Goal: Information Seeking & Learning: Check status

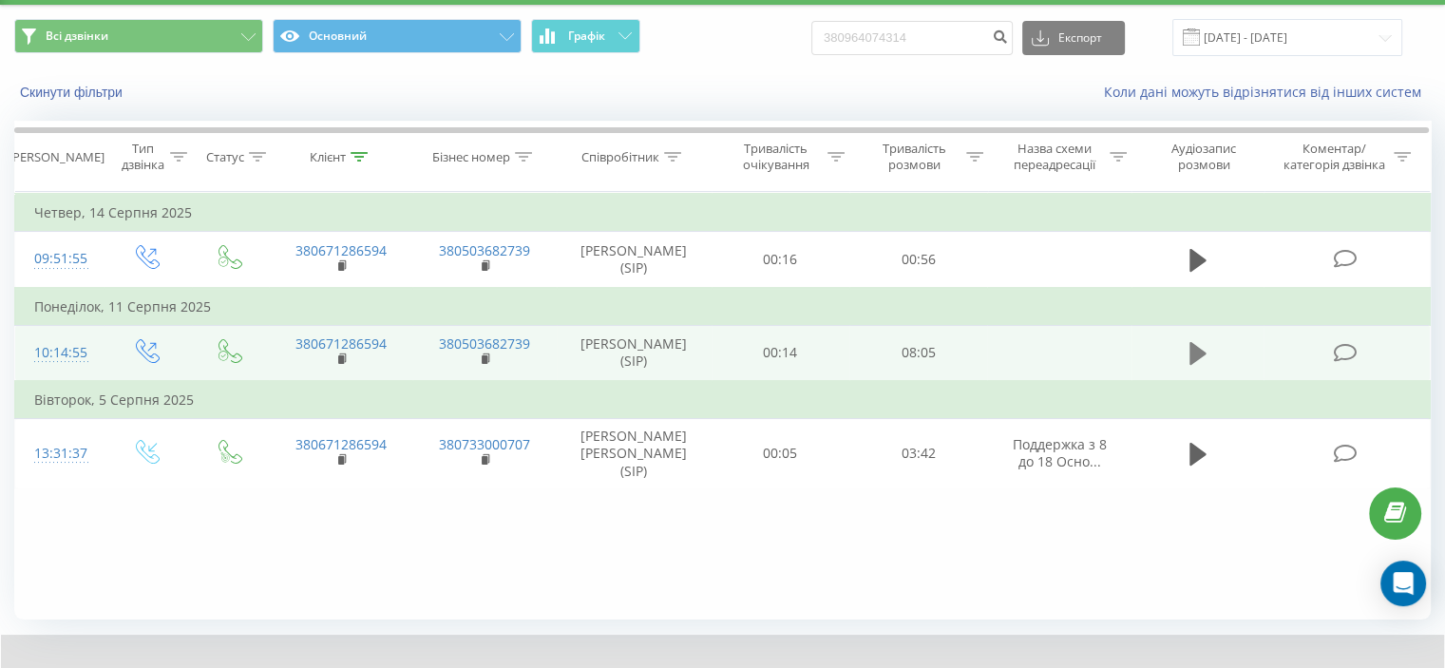
click at [1195, 365] on icon at bounding box center [1197, 353] width 17 height 23
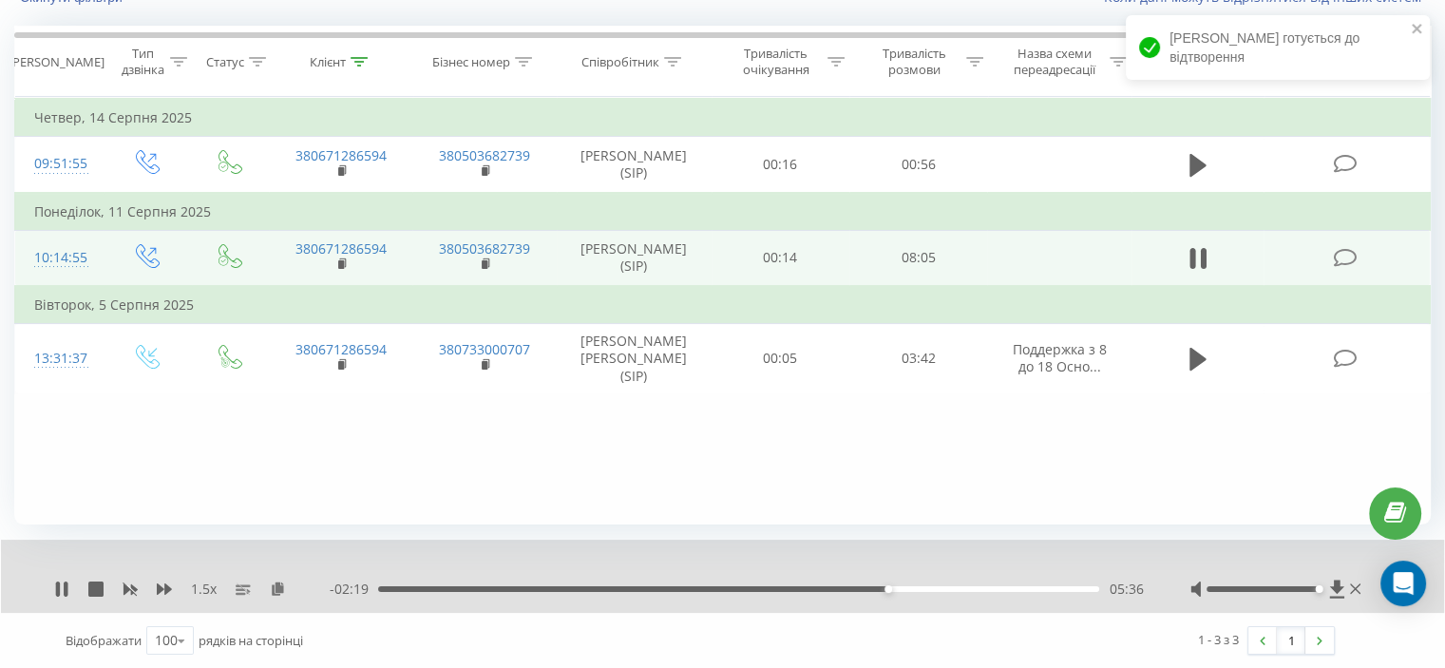
click at [785, 586] on div "05:36" at bounding box center [738, 589] width 721 height 6
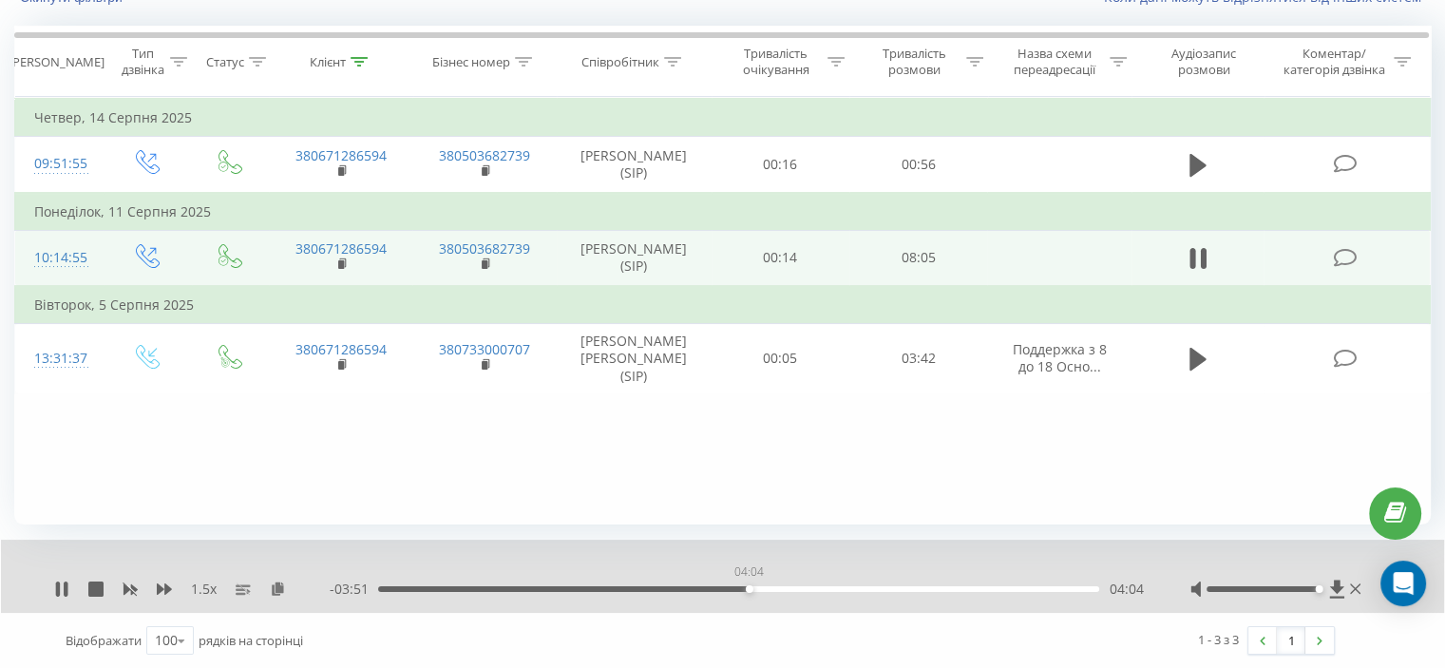
click at [748, 588] on div "04:04" at bounding box center [738, 589] width 721 height 6
click at [783, 589] on div "04:57" at bounding box center [738, 589] width 721 height 6
click at [1064, 592] on div "- 00:08 07:47 07:47" at bounding box center [736, 588] width 813 height 19
click at [1065, 589] on div "07:47" at bounding box center [738, 589] width 721 height 6
click at [1012, 586] on div "07:38" at bounding box center [738, 589] width 721 height 6
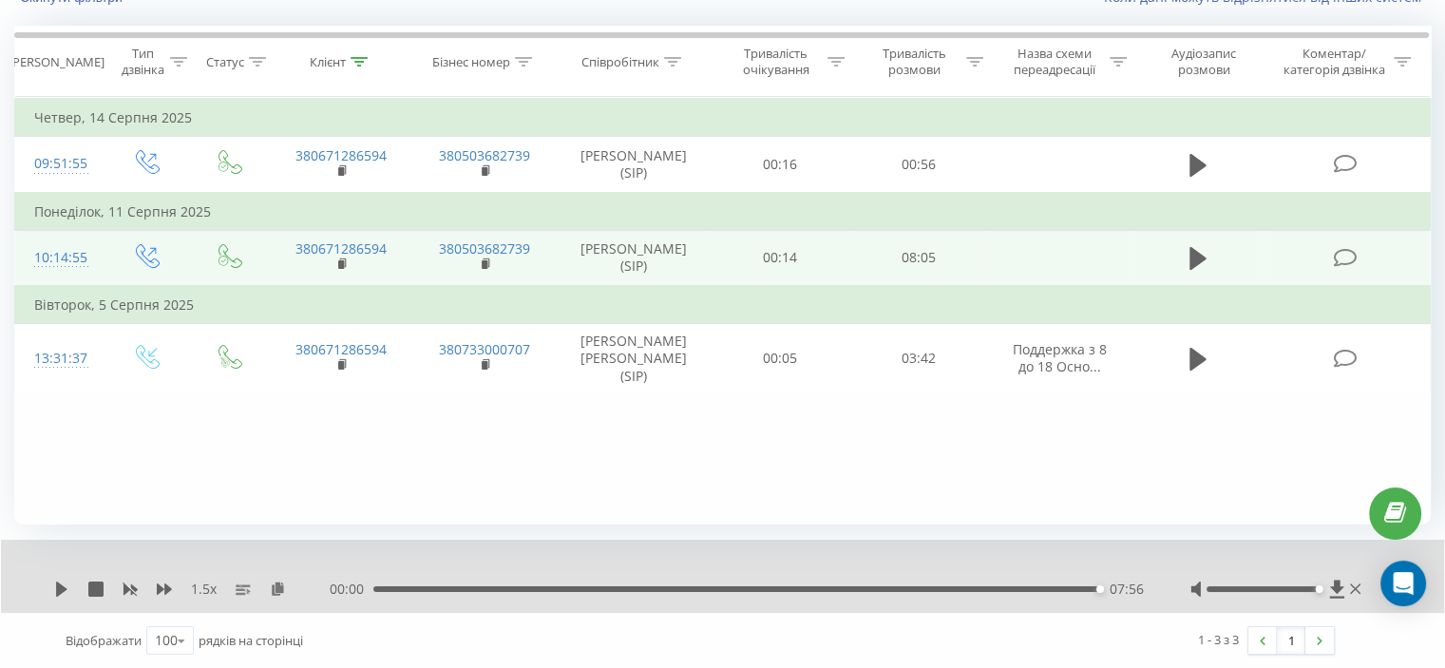
click at [1083, 586] on div "07:56" at bounding box center [736, 589] width 726 height 6
drag, startPoint x: 57, startPoint y: 592, endPoint x: 86, endPoint y: 577, distance: 33.1
click at [57, 592] on icon at bounding box center [61, 588] width 11 height 15
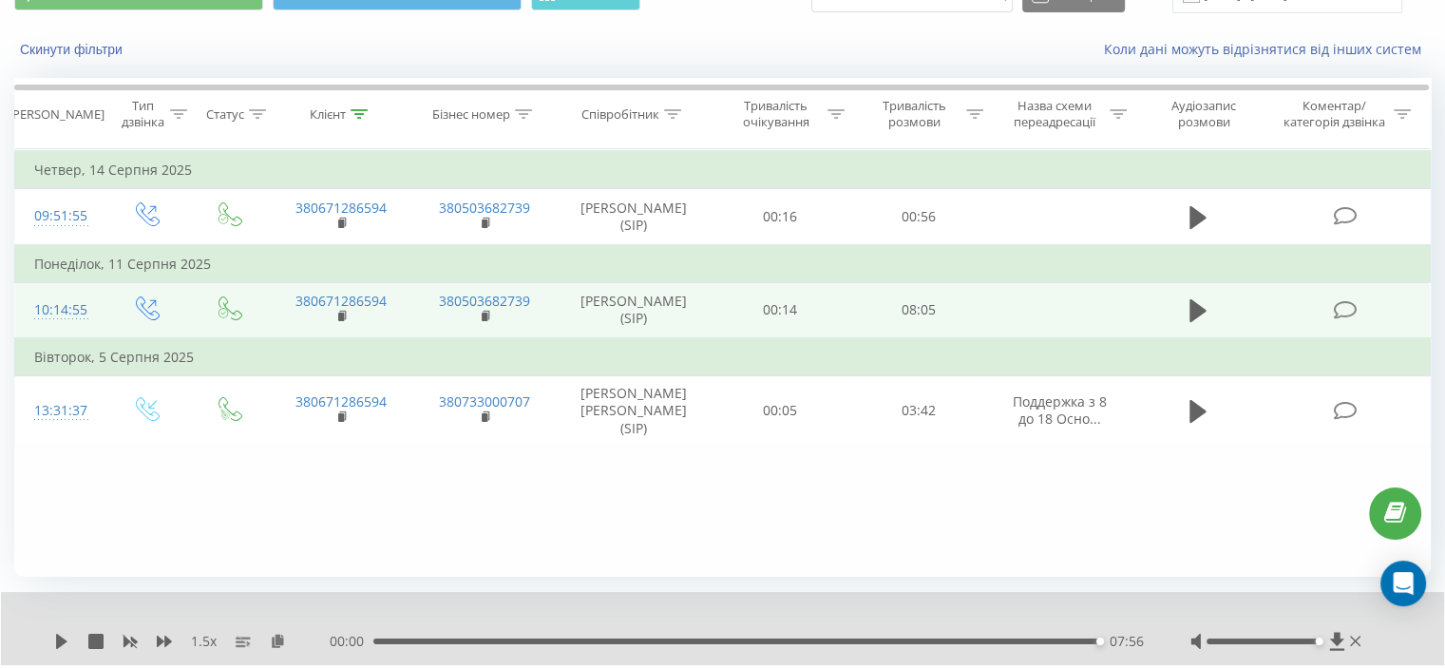
scroll to position [52, 0]
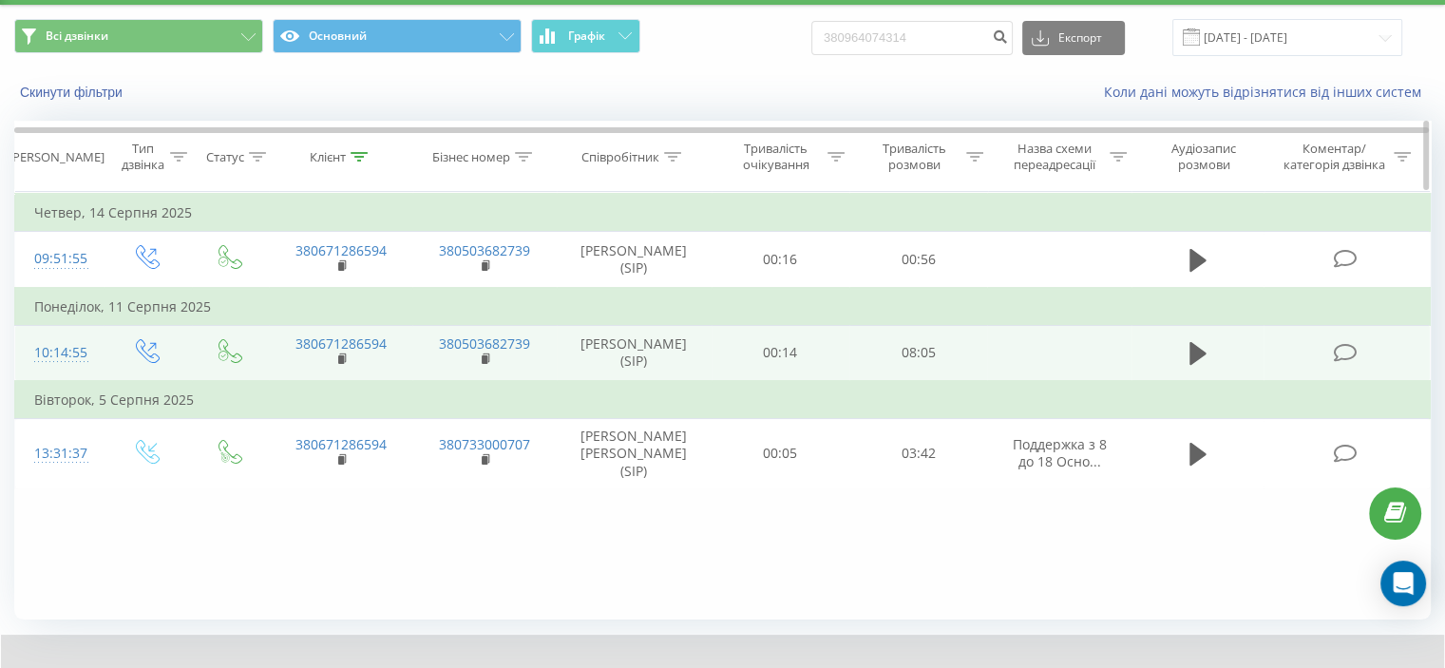
click at [361, 154] on icon at bounding box center [358, 156] width 17 height 9
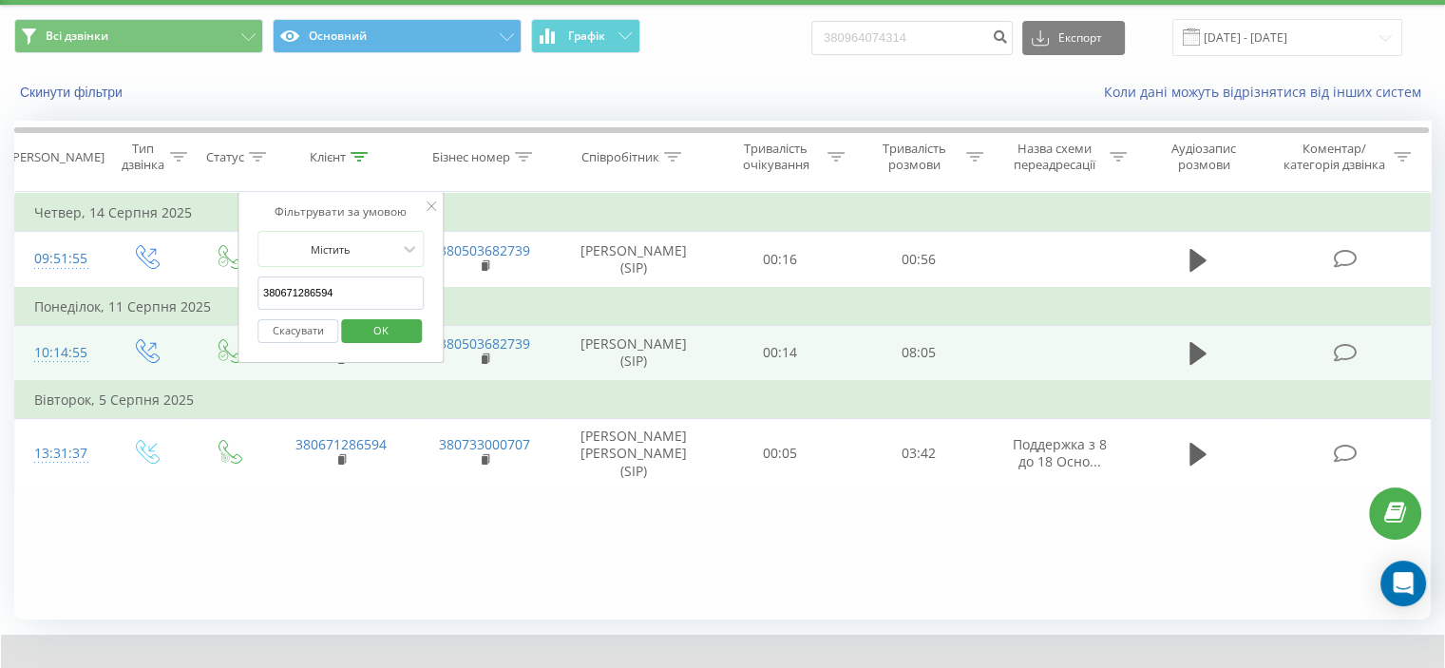
click at [323, 284] on input "380671286594" at bounding box center [340, 292] width 167 height 33
paste input "2268950"
drag, startPoint x: 384, startPoint y: 327, endPoint x: 352, endPoint y: 217, distance: 114.5
click at [384, 327] on span "OK" at bounding box center [380, 329] width 53 height 29
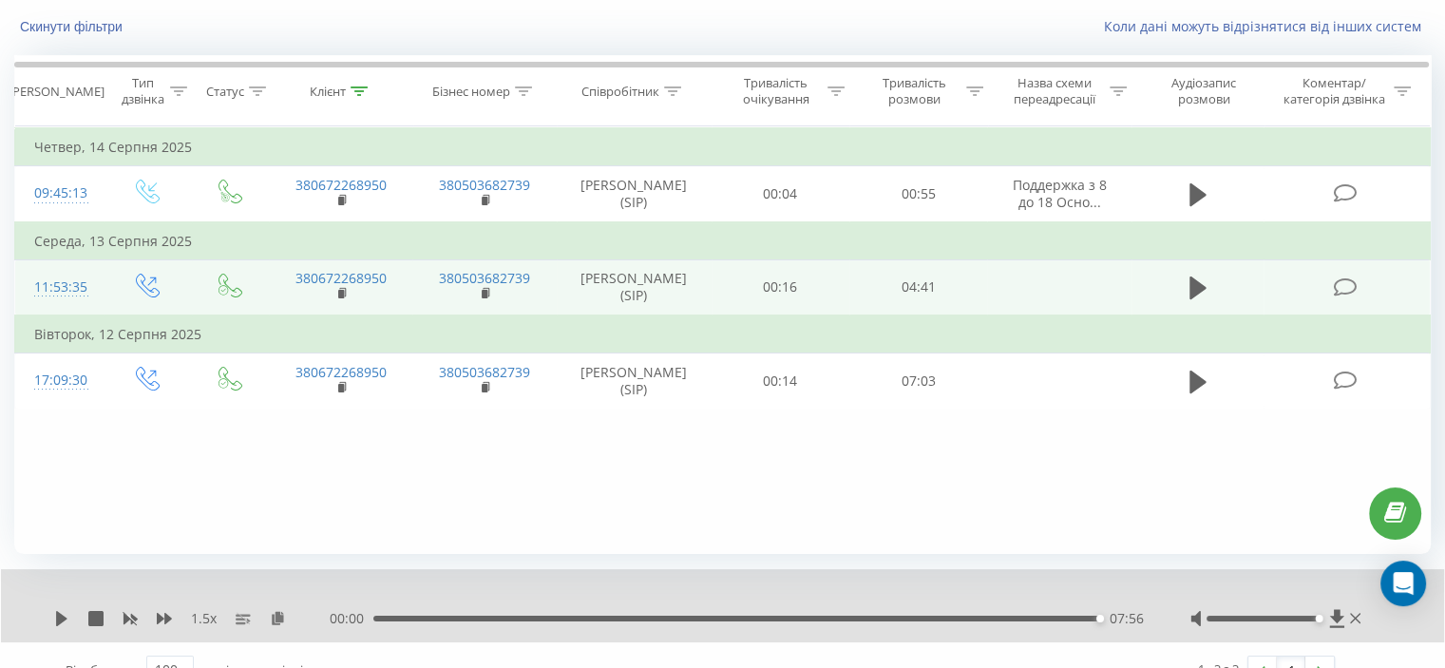
scroll to position [147, 0]
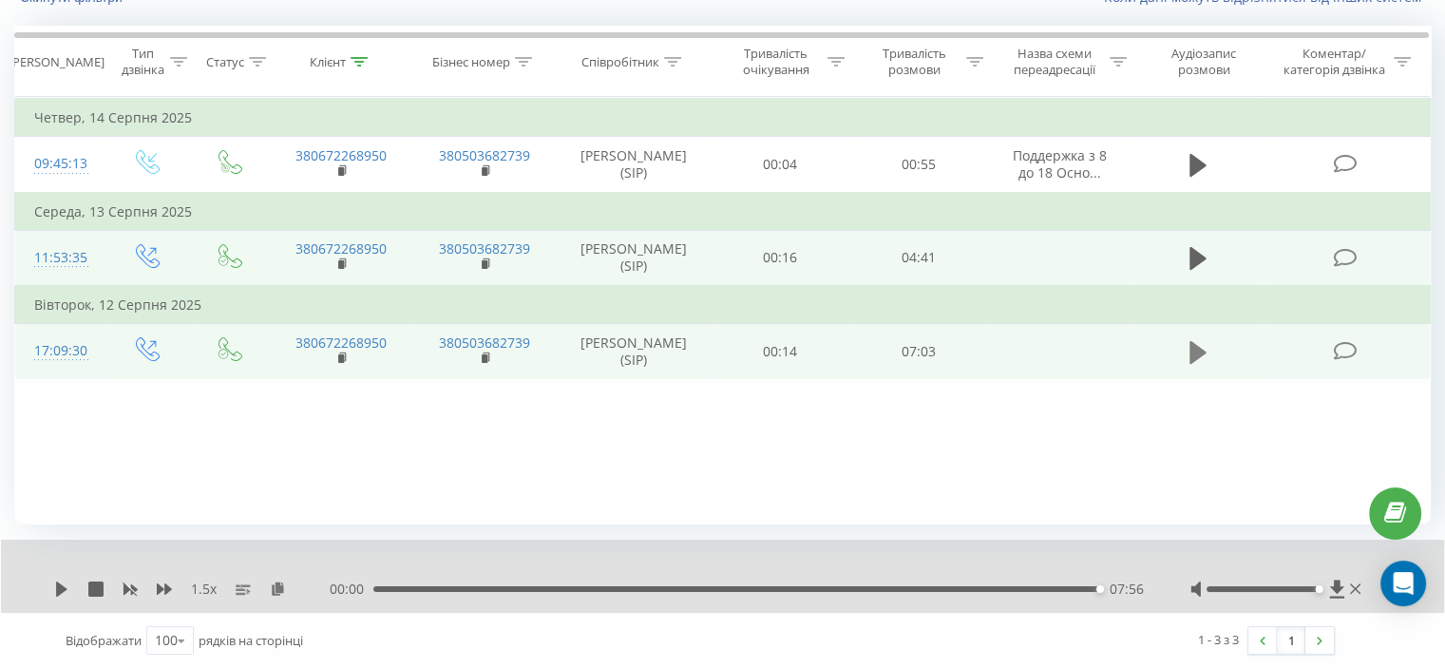
click at [1197, 366] on icon at bounding box center [1197, 352] width 17 height 27
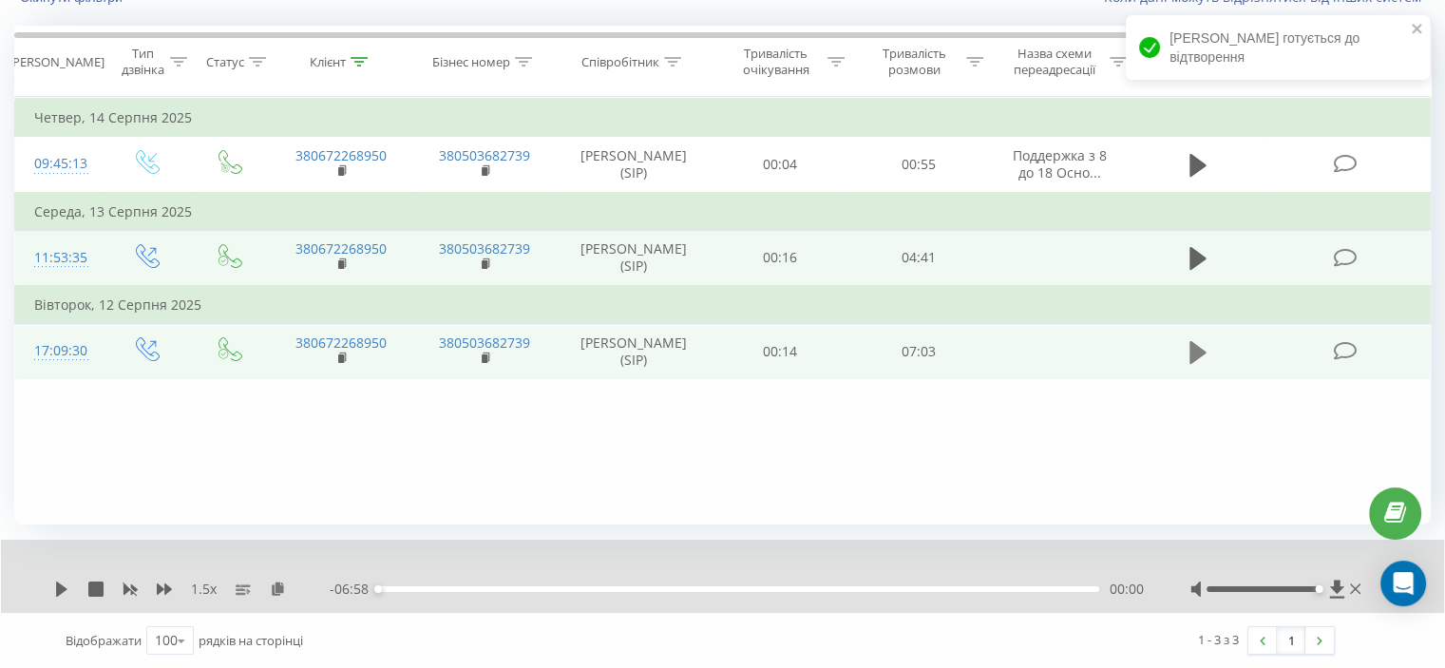
click at [1200, 366] on icon at bounding box center [1197, 352] width 17 height 27
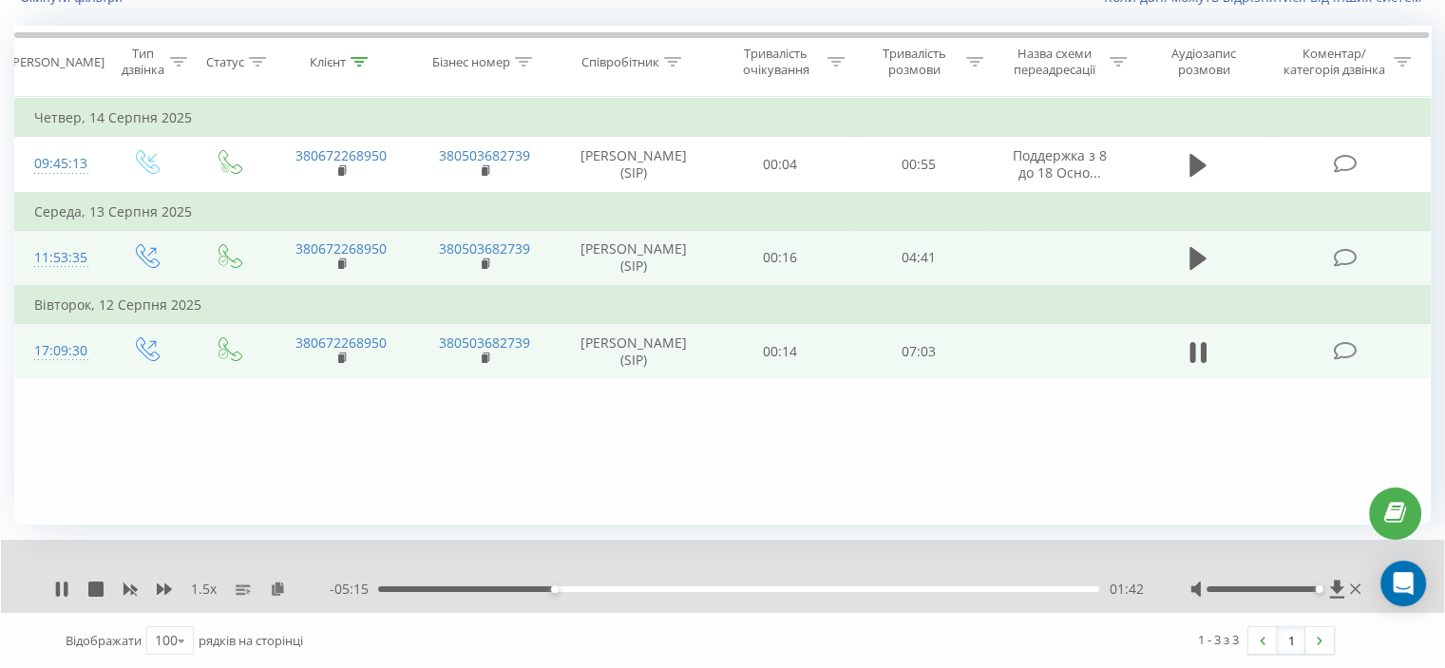
click at [69, 588] on div "1.5 x" at bounding box center [191, 588] width 275 height 19
click at [66, 590] on icon at bounding box center [66, 588] width 4 height 15
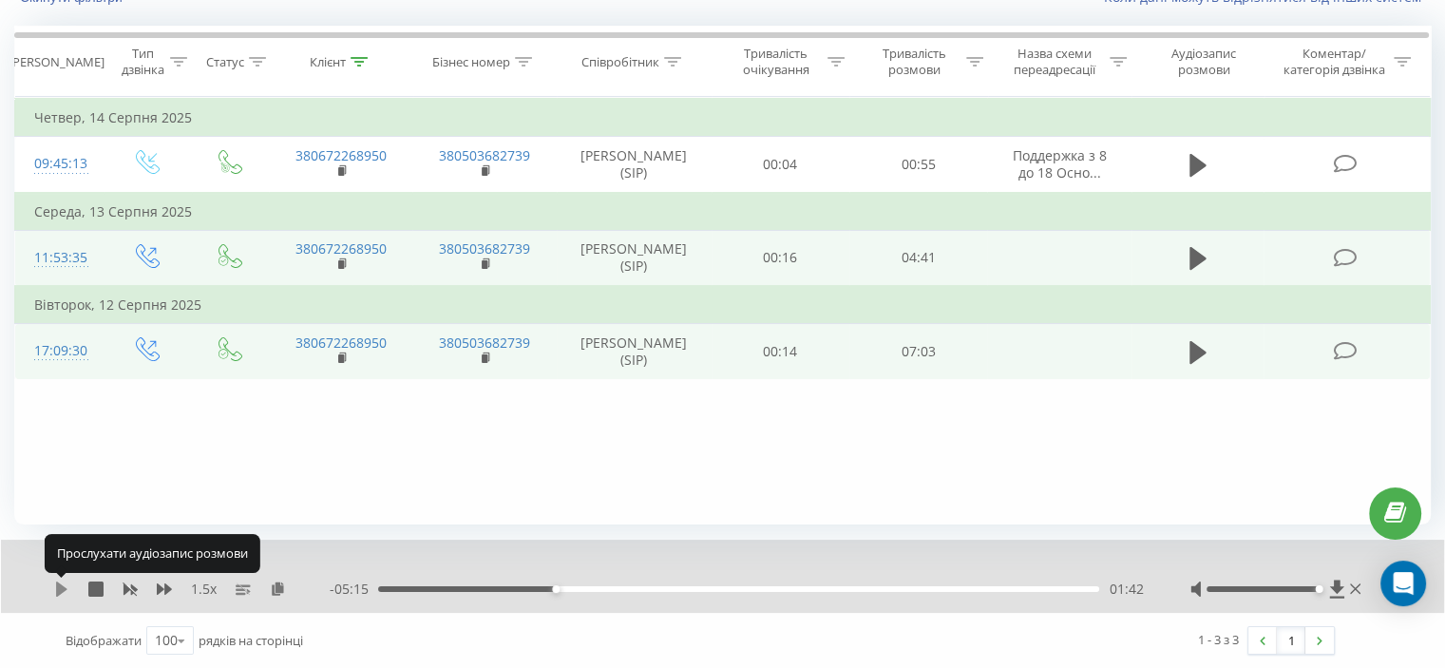
click at [68, 591] on icon at bounding box center [61, 588] width 15 height 15
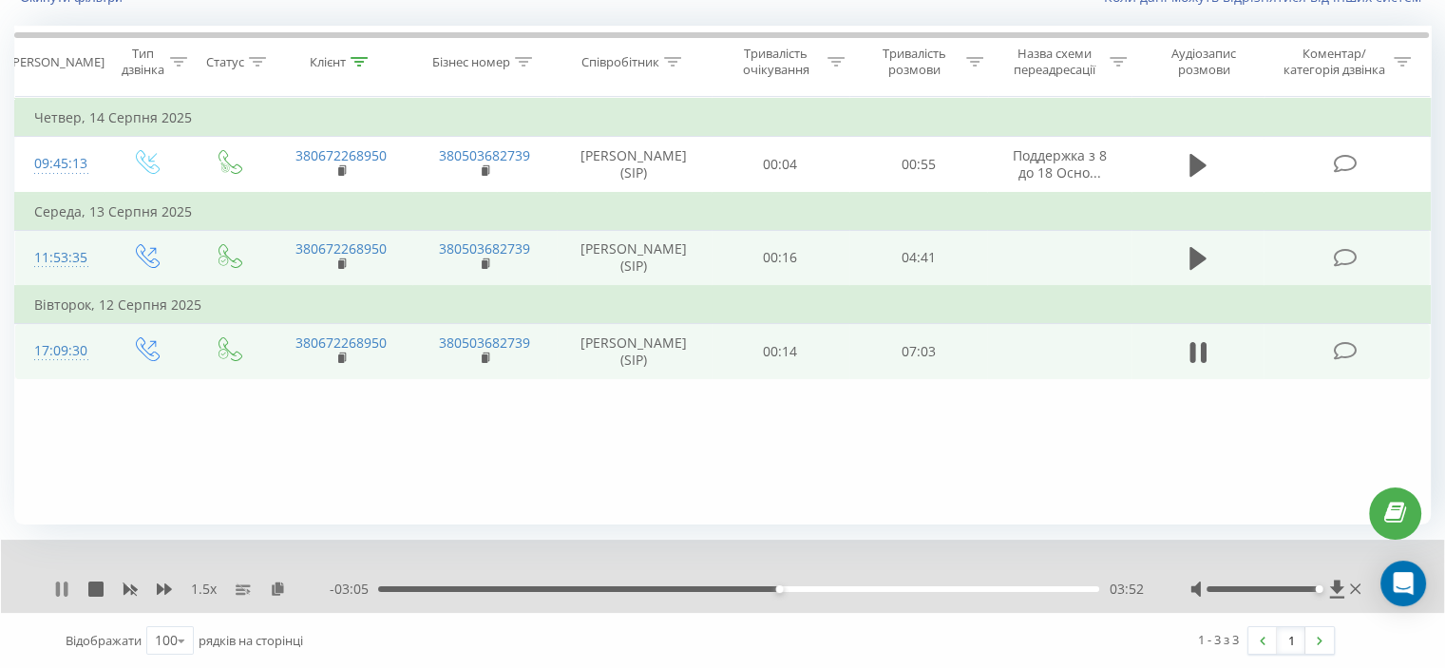
click at [64, 593] on icon at bounding box center [66, 588] width 4 height 15
click at [57, 590] on icon at bounding box center [61, 588] width 11 height 15
click at [64, 591] on icon at bounding box center [66, 588] width 4 height 15
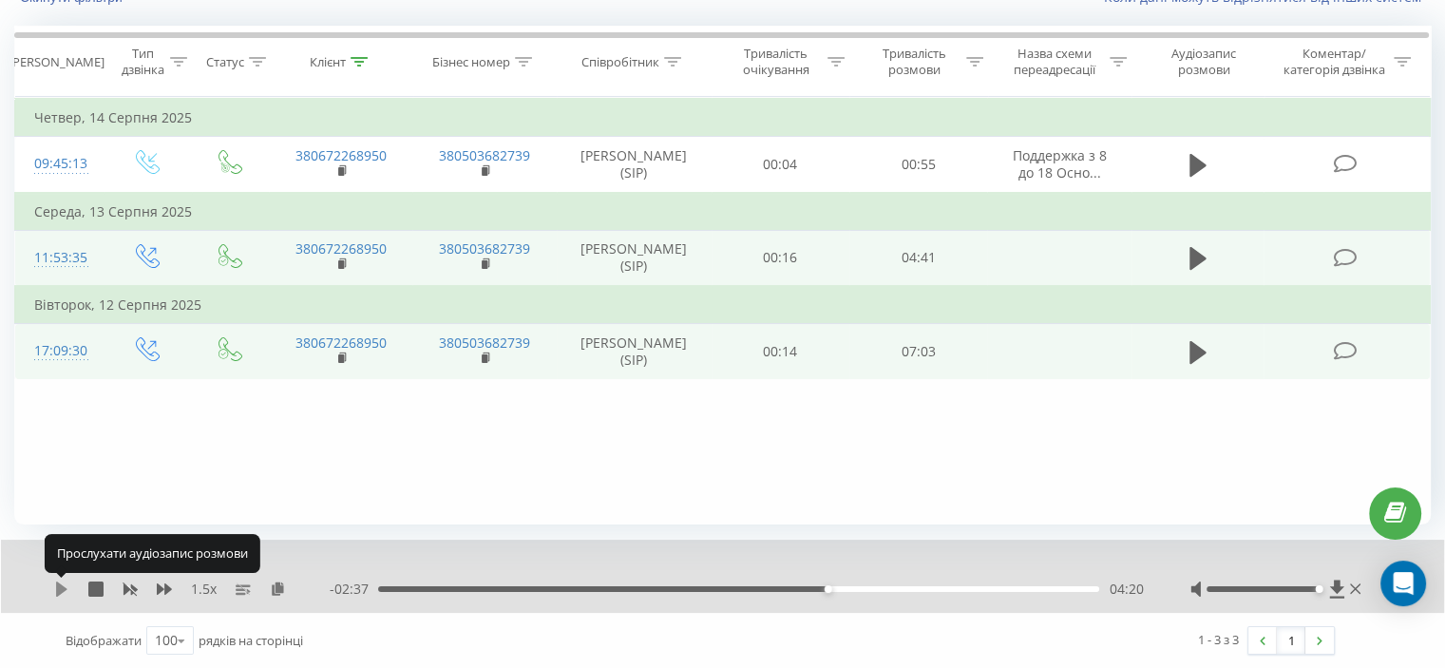
click at [62, 592] on icon at bounding box center [61, 588] width 15 height 15
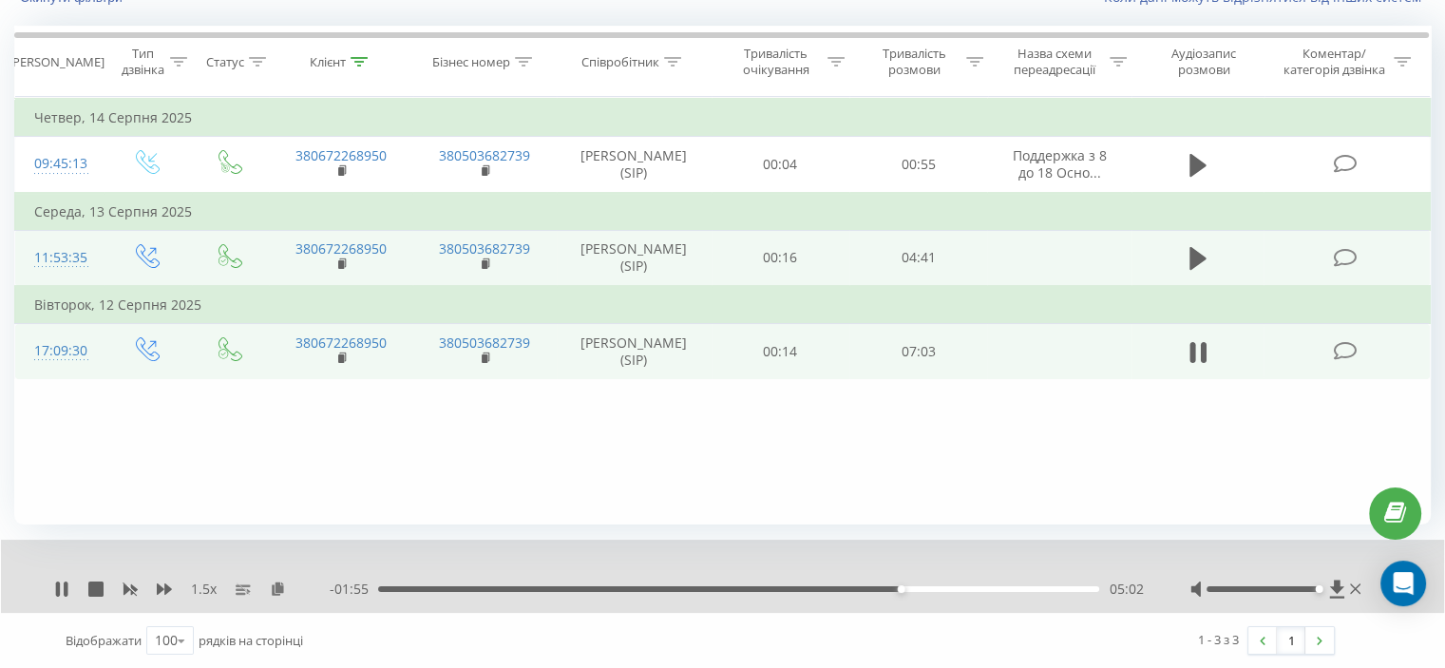
click at [794, 586] on div "05:02" at bounding box center [738, 589] width 721 height 6
click at [775, 588] on div "04:03" at bounding box center [738, 589] width 721 height 6
click at [360, 57] on icon at bounding box center [358, 61] width 17 height 9
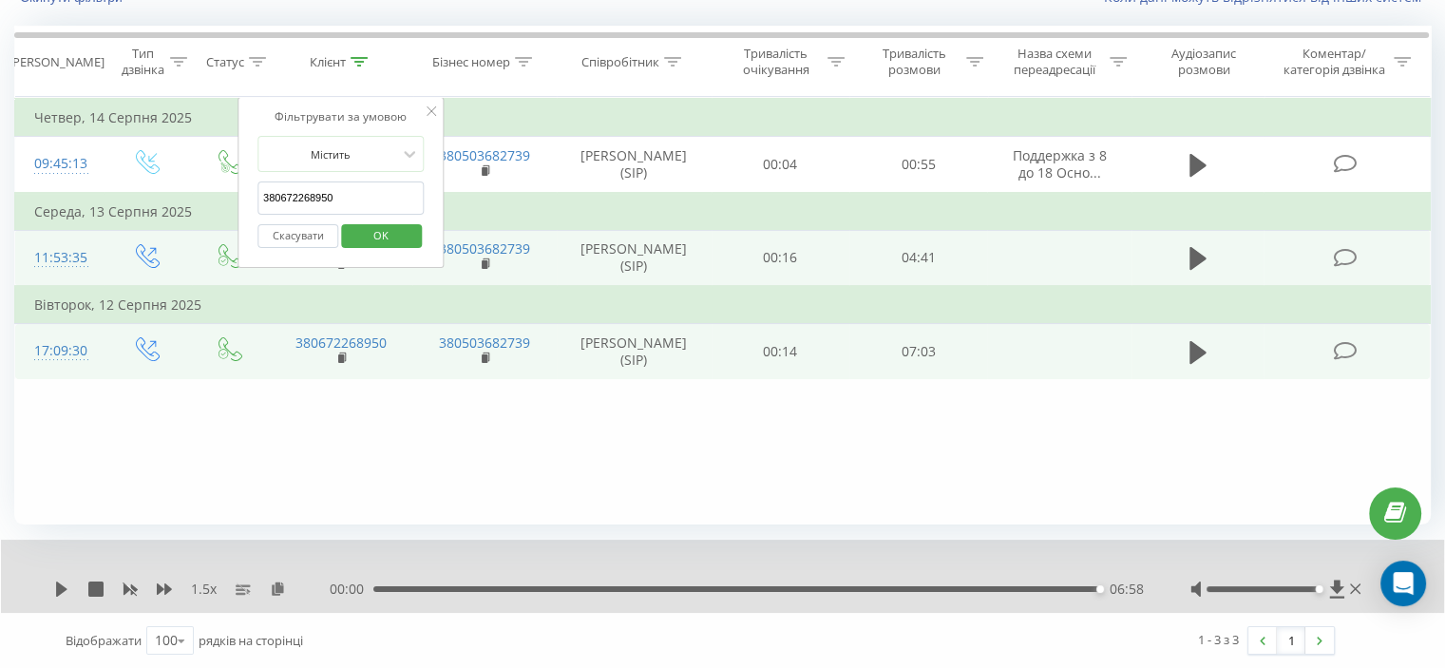
click at [331, 185] on input "380672268950" at bounding box center [340, 197] width 167 height 33
paste input "976401009"
click at [389, 227] on span "OK" at bounding box center [380, 234] width 53 height 29
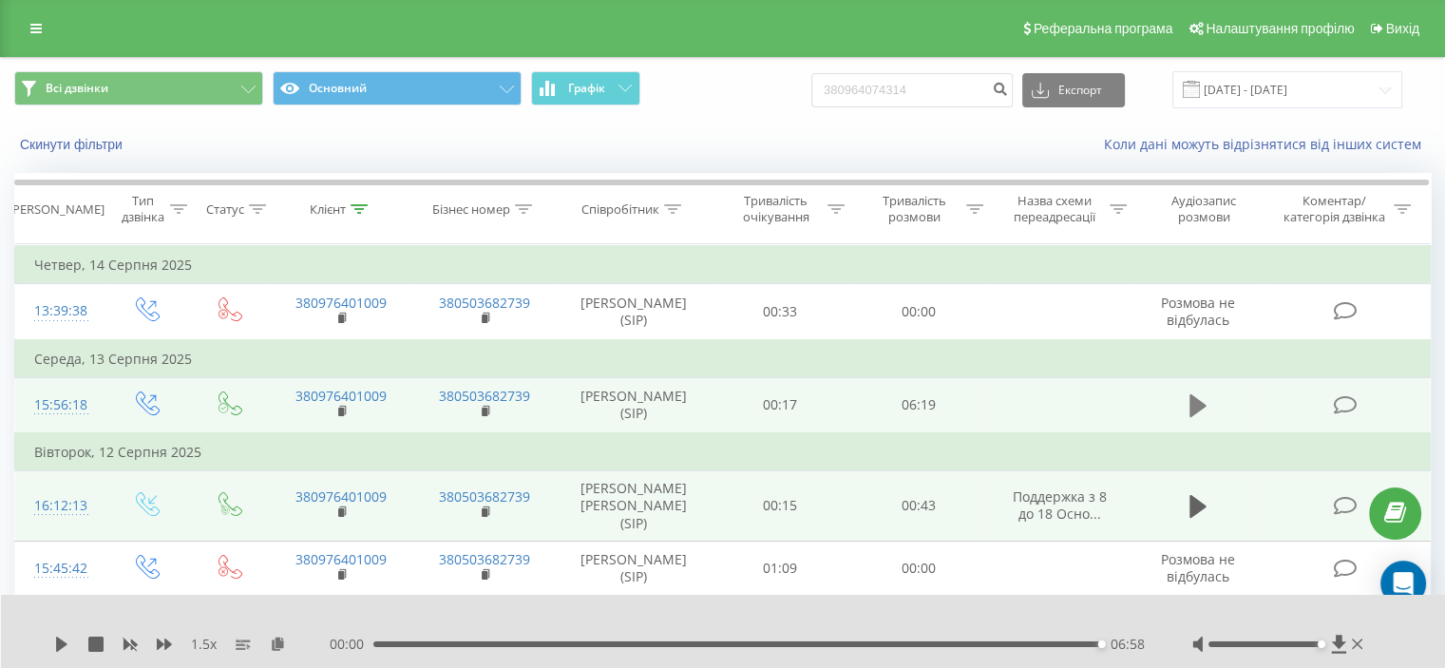
click at [1183, 420] on button at bounding box center [1197, 405] width 28 height 28
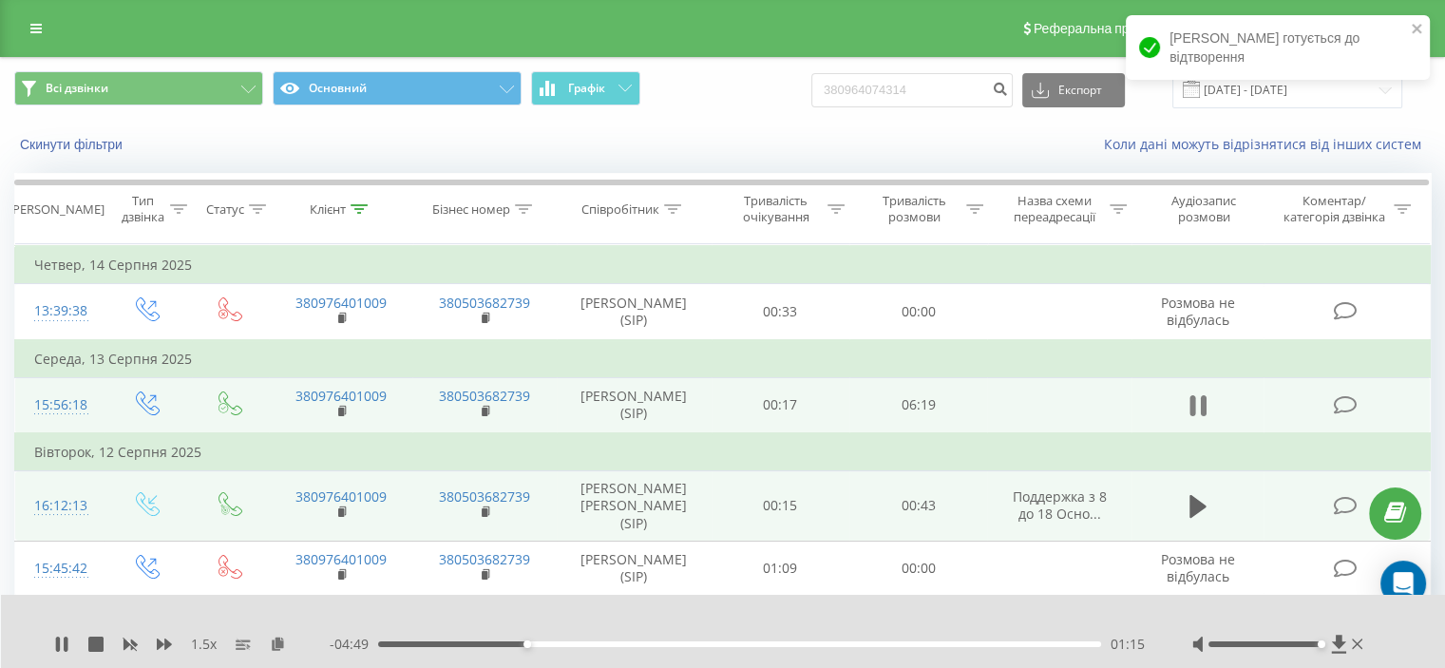
click at [1199, 419] on icon at bounding box center [1197, 405] width 17 height 27
click at [1199, 417] on icon at bounding box center [1197, 405] width 17 height 23
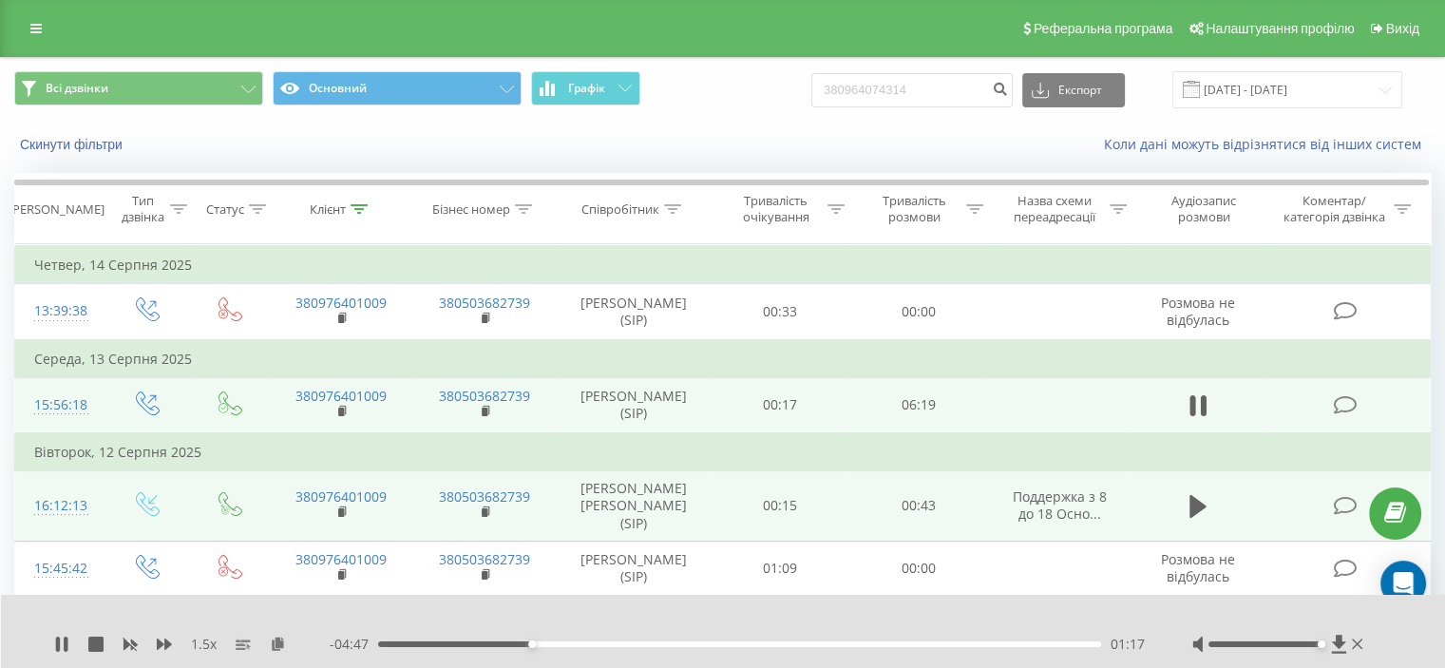
click at [384, 645] on div "01:17" at bounding box center [739, 644] width 723 height 6
click at [497, 645] on div "01:00" at bounding box center [739, 644] width 723 height 6
click at [479, 644] on div "00:51" at bounding box center [739, 644] width 723 height 6
click at [463, 641] on div "00:51" at bounding box center [739, 644] width 723 height 6
click at [61, 641] on icon at bounding box center [61, 643] width 15 height 15
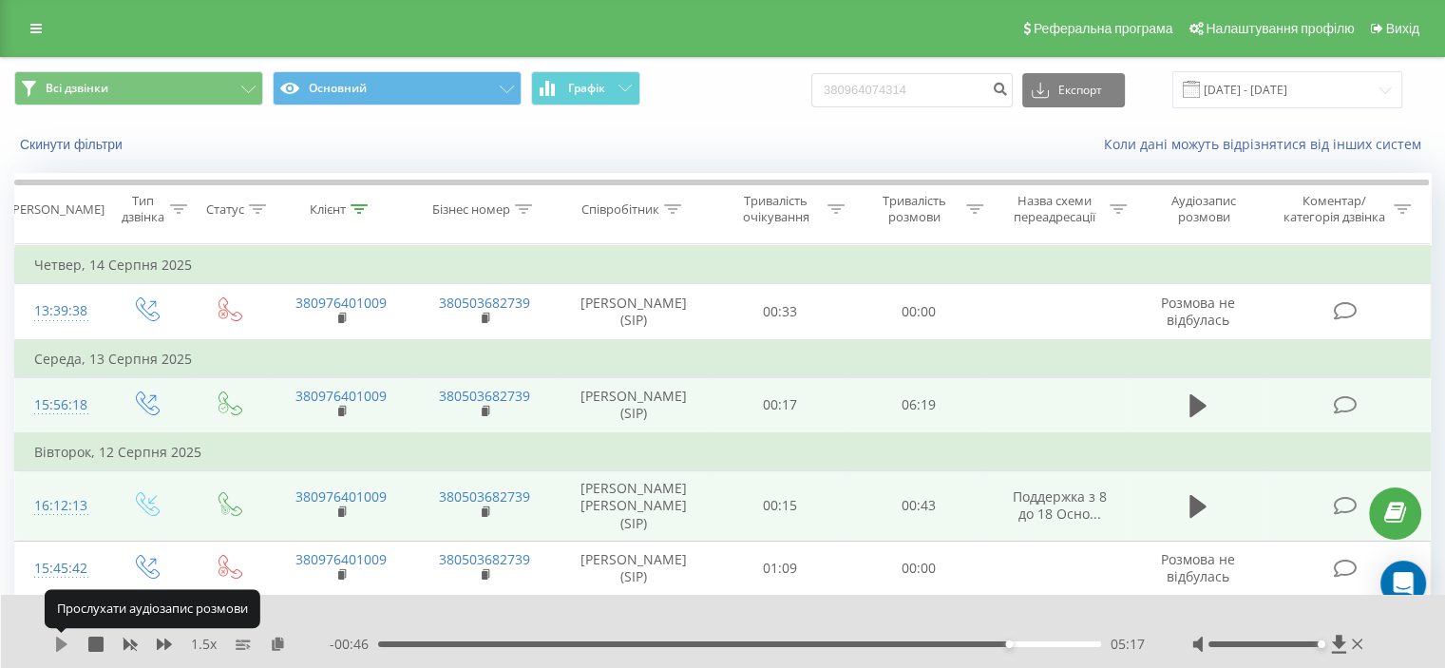
click at [58, 640] on icon at bounding box center [61, 643] width 11 height 15
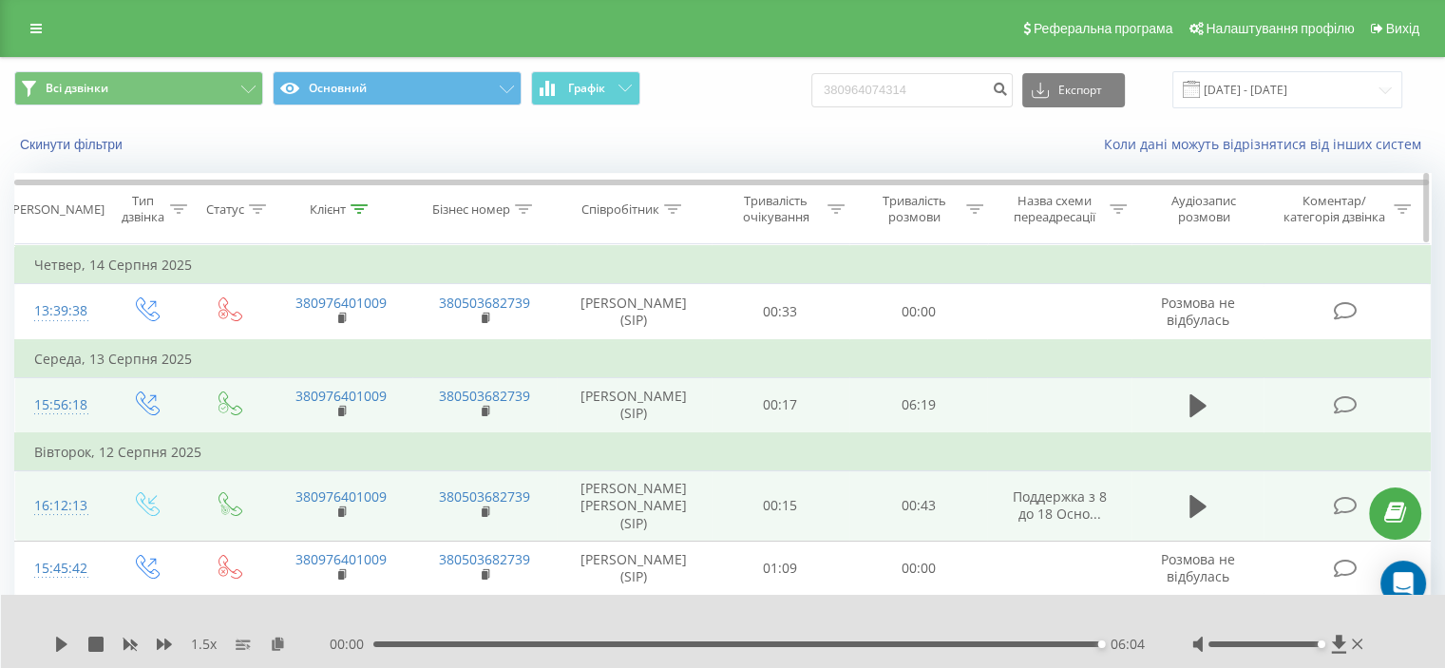
drag, startPoint x: 361, startPoint y: 199, endPoint x: 357, endPoint y: 223, distance: 24.0
click at [361, 198] on th "Клієнт" at bounding box center [340, 209] width 143 height 70
click at [359, 197] on th "Клієнт" at bounding box center [340, 209] width 143 height 70
click at [357, 208] on icon at bounding box center [358, 208] width 17 height 9
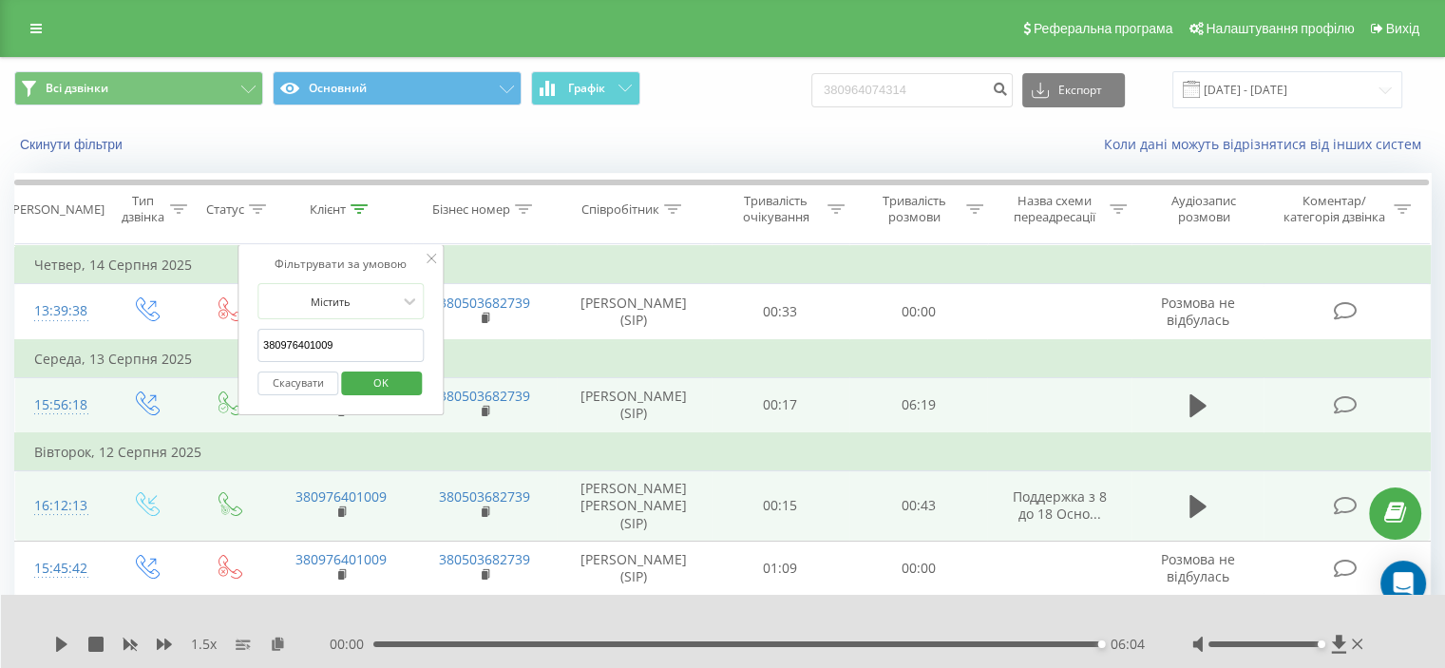
click at [302, 334] on input "380976401009" at bounding box center [340, 345] width 167 height 33
paste input "2617441"
type input "380972617441"
click at [375, 374] on span "OK" at bounding box center [380, 382] width 53 height 29
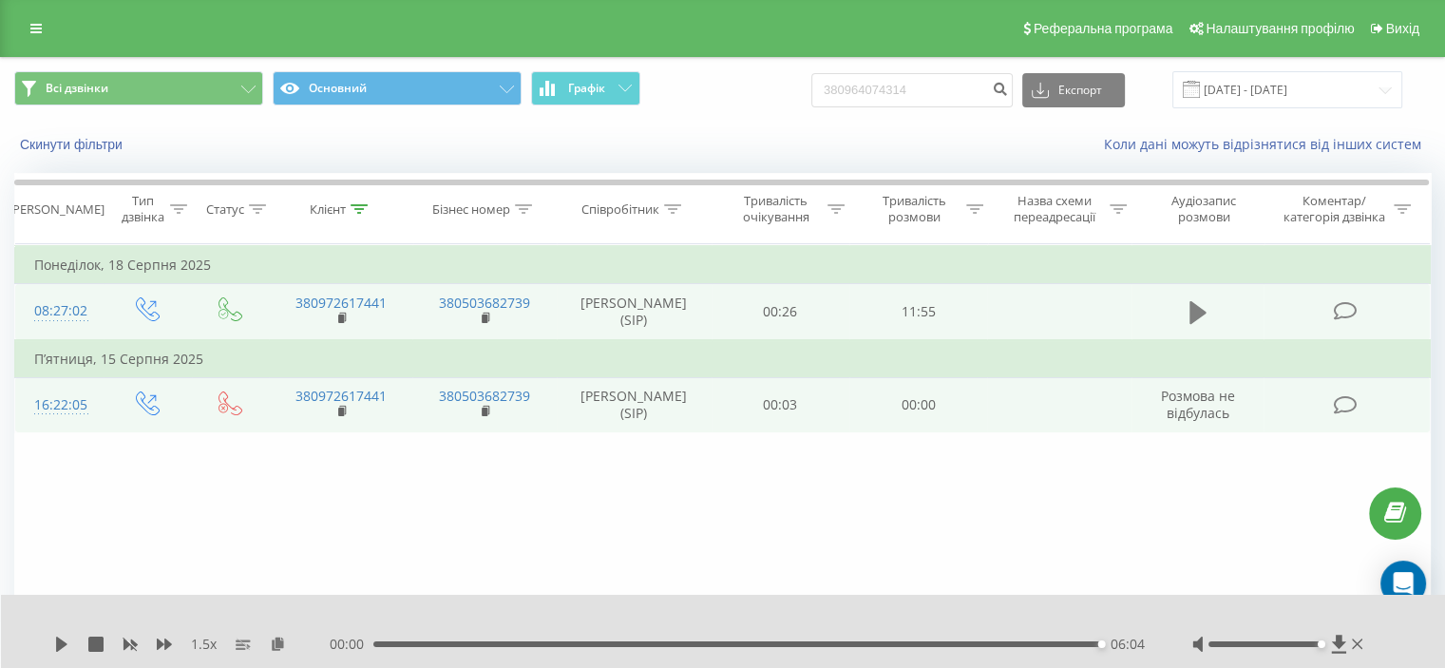
click at [1190, 322] on icon at bounding box center [1197, 312] width 17 height 23
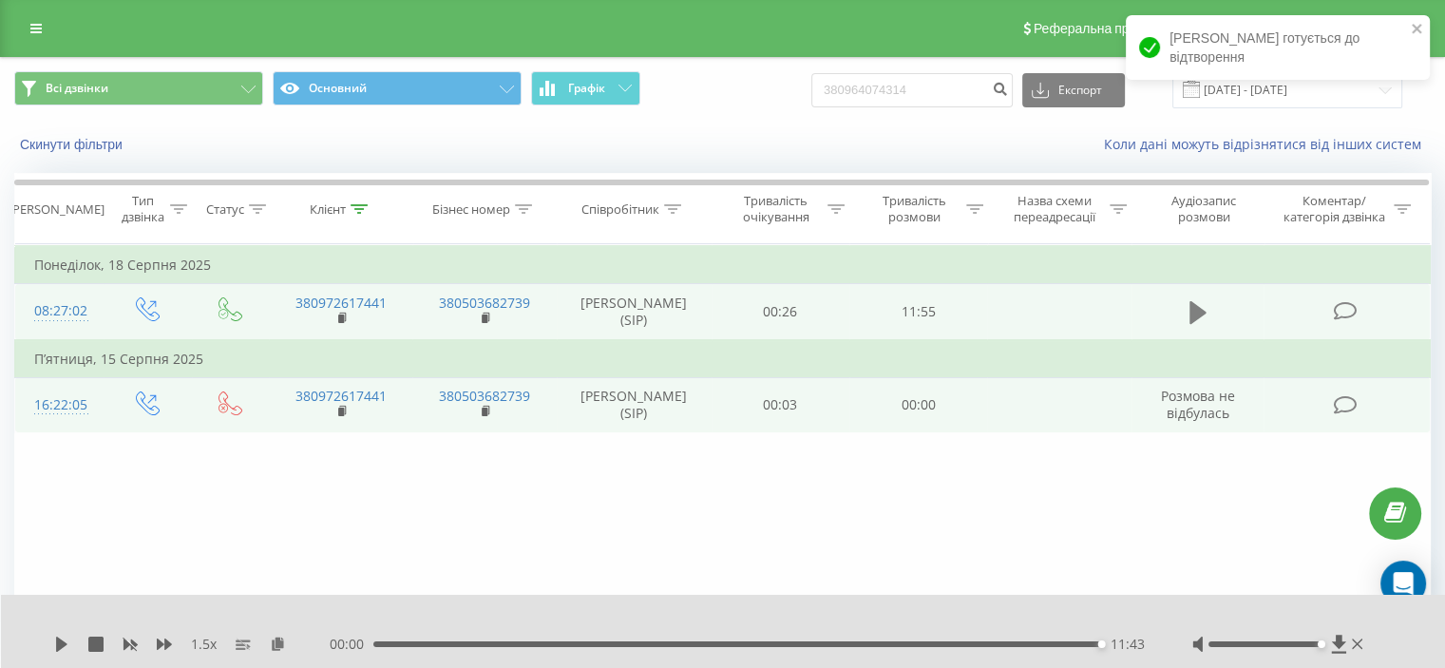
click at [1195, 322] on icon at bounding box center [1197, 312] width 17 height 23
click at [1196, 322] on icon at bounding box center [1197, 312] width 17 height 23
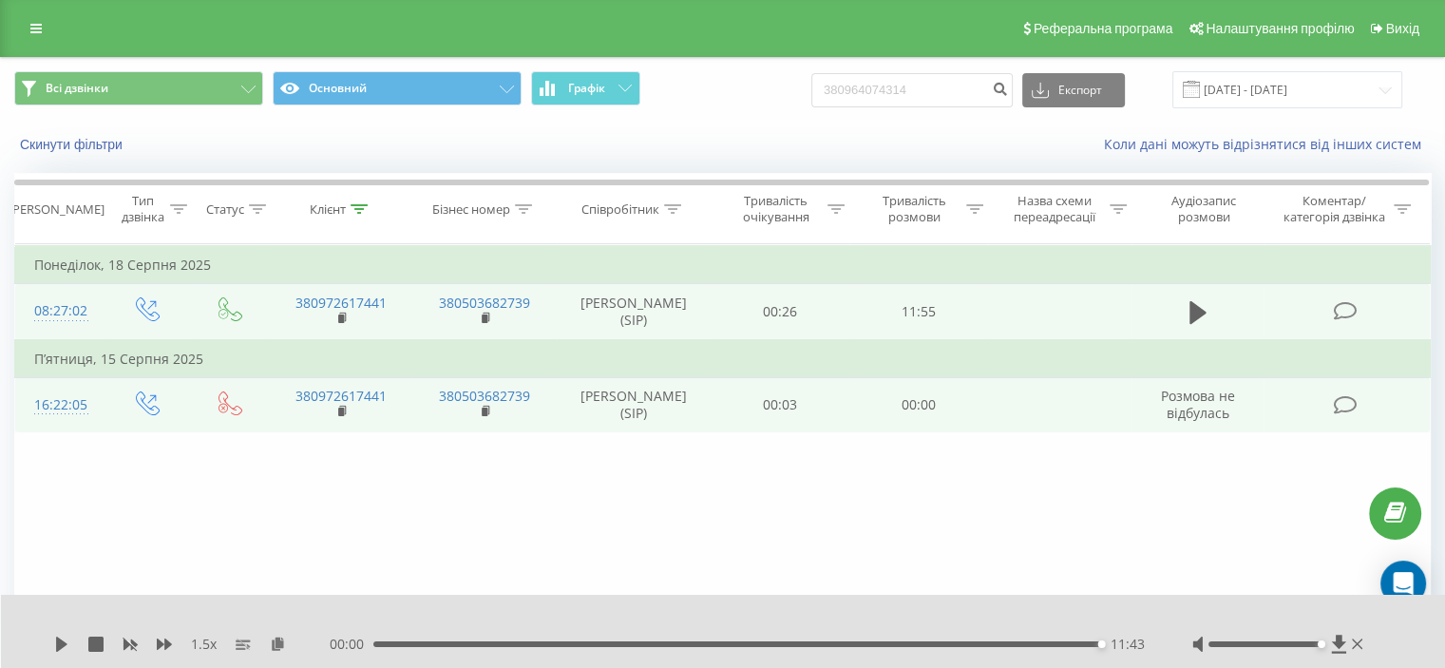
click at [1196, 322] on icon at bounding box center [1197, 312] width 17 height 23
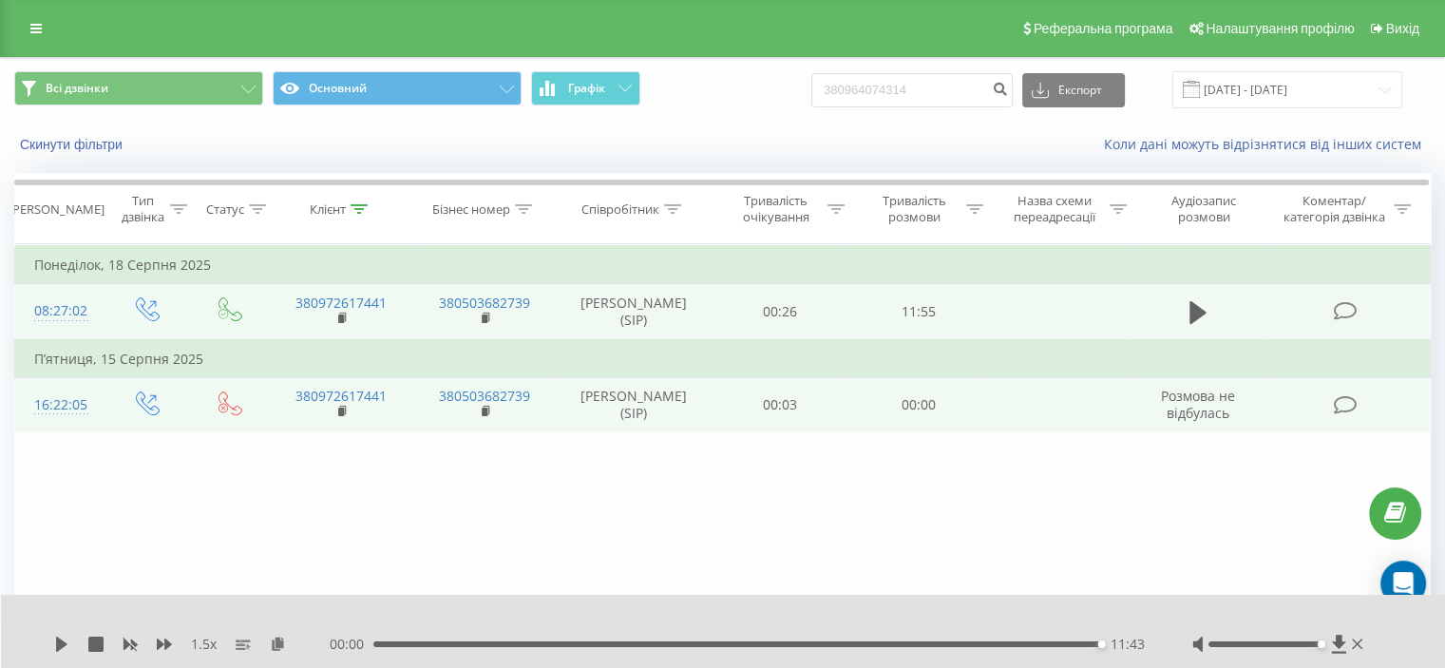
click at [1196, 322] on icon at bounding box center [1197, 312] width 17 height 23
click at [65, 646] on icon at bounding box center [61, 643] width 15 height 15
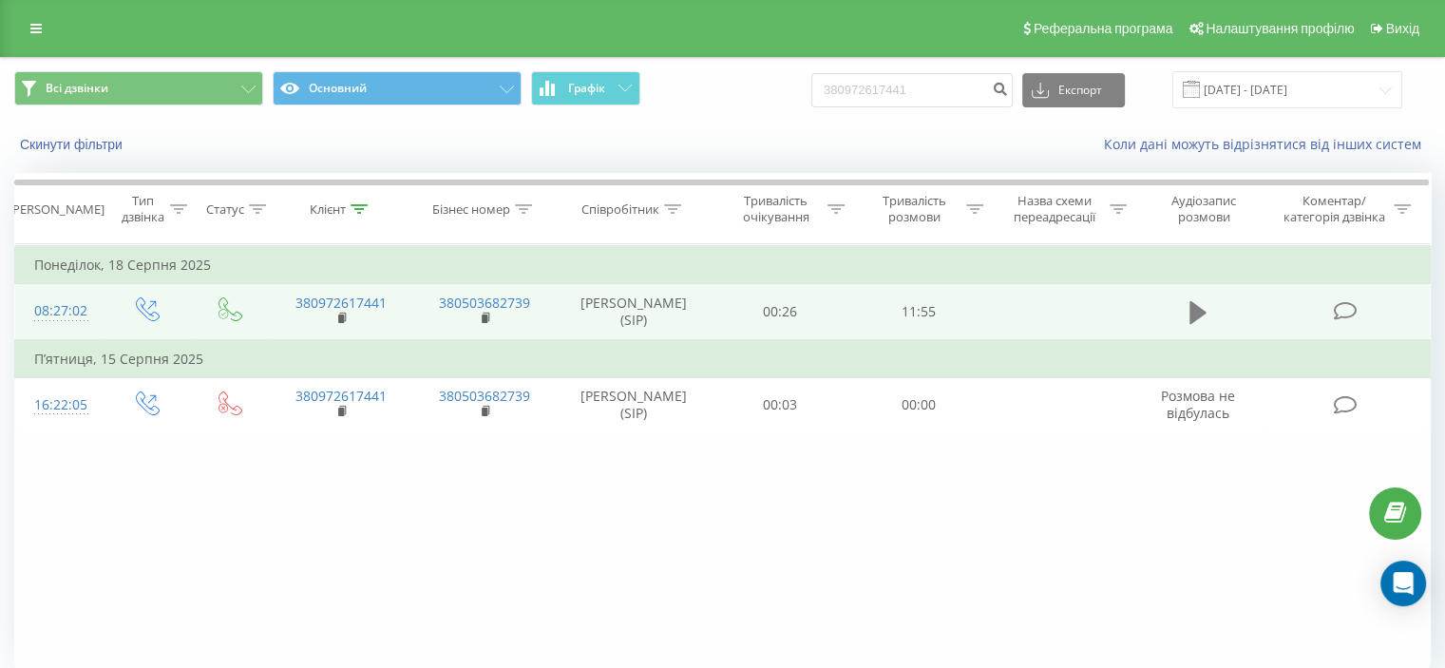
click at [1204, 314] on icon at bounding box center [1197, 312] width 17 height 27
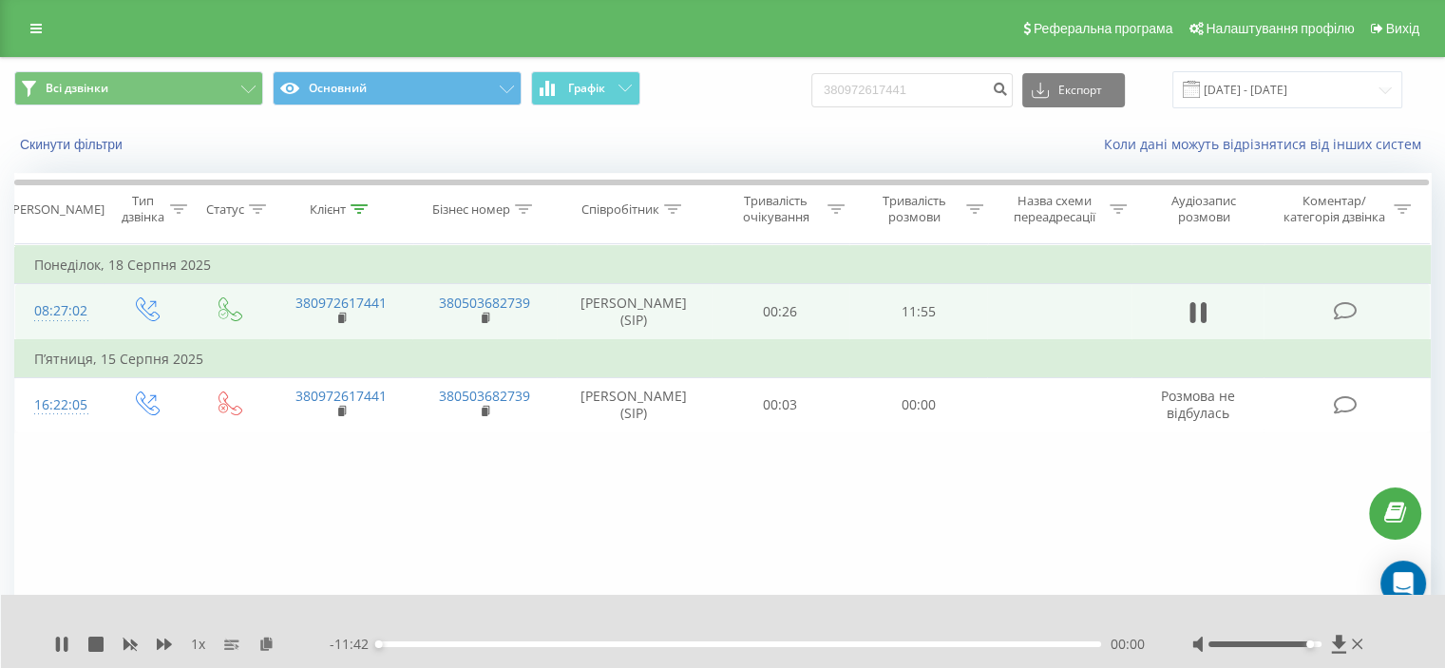
drag, startPoint x: 1303, startPoint y: 642, endPoint x: 1320, endPoint y: 645, distance: 17.3
click at [1320, 645] on div at bounding box center [1264, 644] width 113 height 6
click at [165, 648] on icon at bounding box center [164, 643] width 15 height 11
click at [164, 648] on icon at bounding box center [164, 643] width 15 height 11
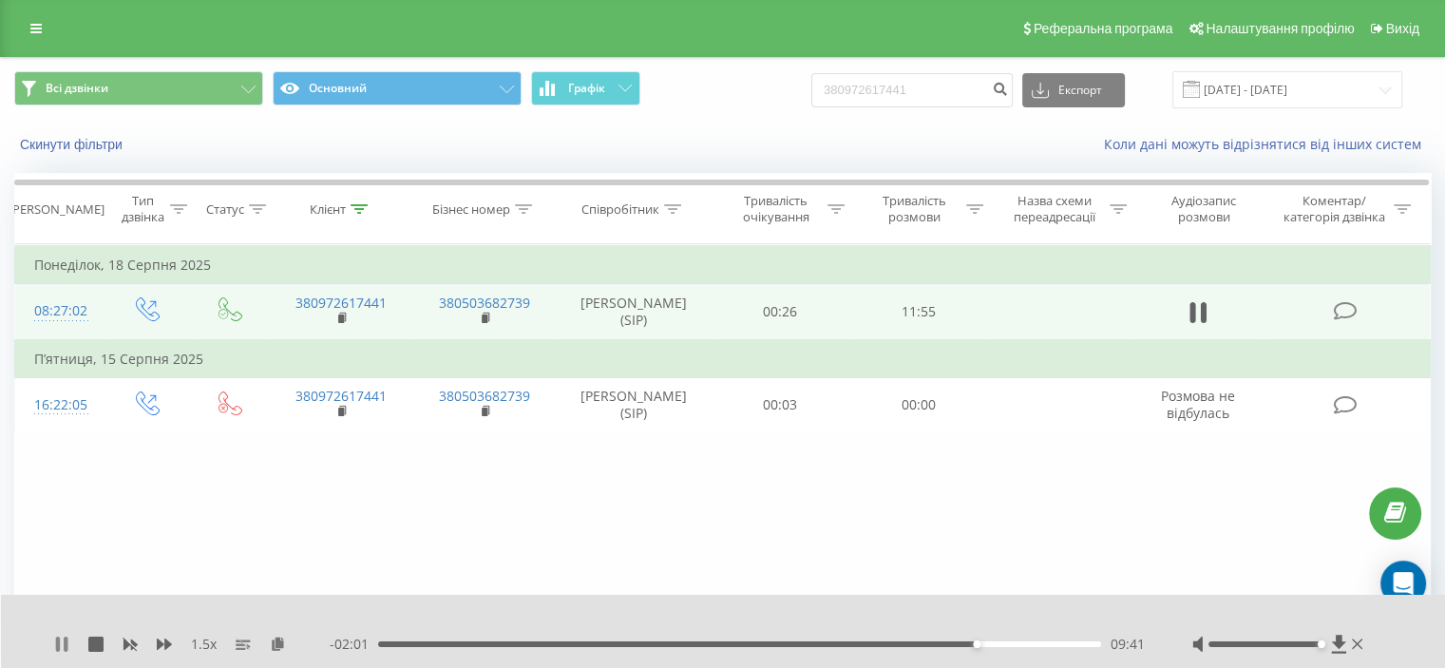
click at [62, 639] on icon at bounding box center [61, 643] width 15 height 15
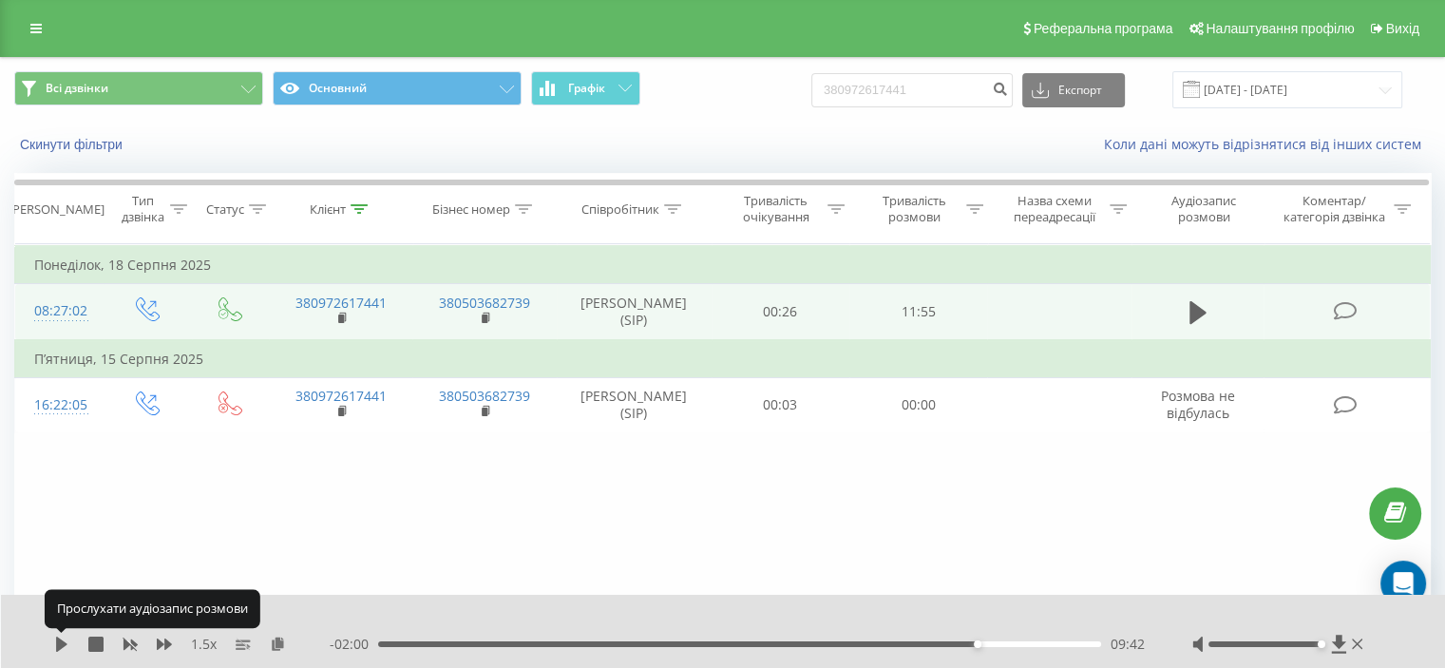
click at [62, 639] on icon at bounding box center [61, 643] width 15 height 15
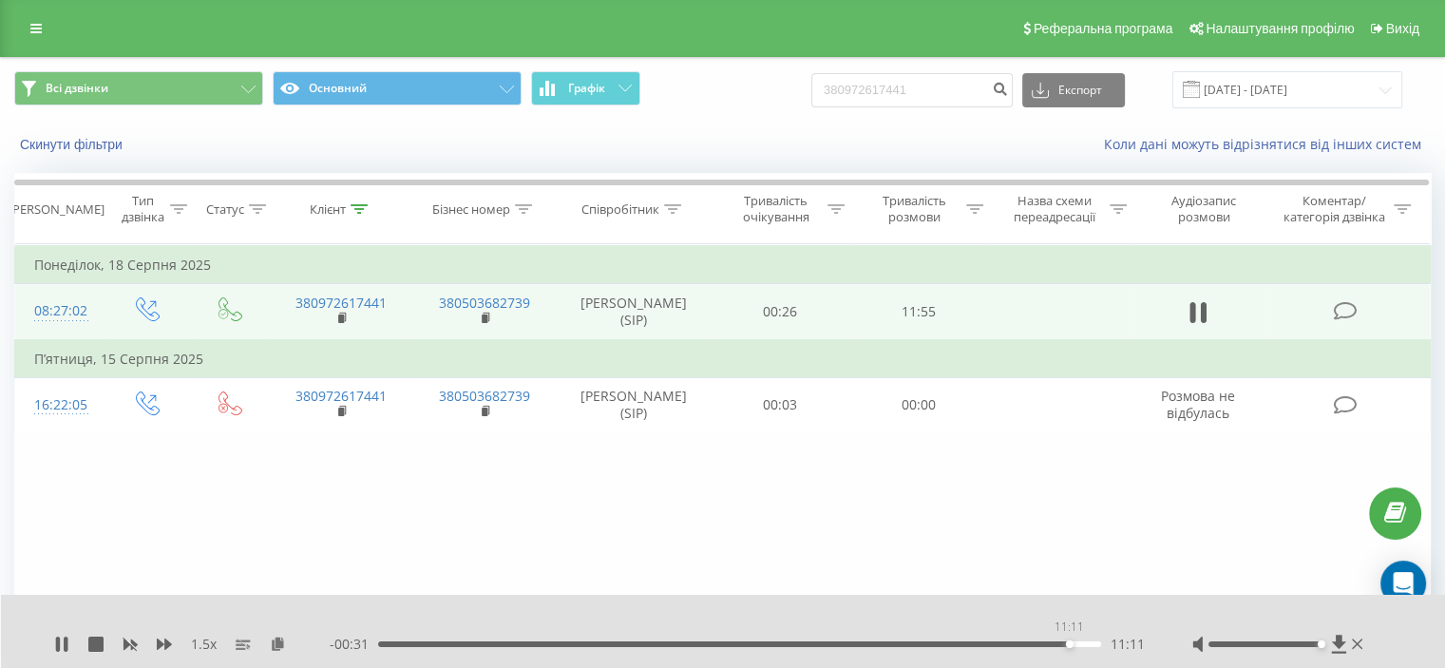
click at [1068, 645] on div "11:11" at bounding box center [739, 644] width 723 height 6
click at [364, 212] on icon at bounding box center [358, 208] width 17 height 9
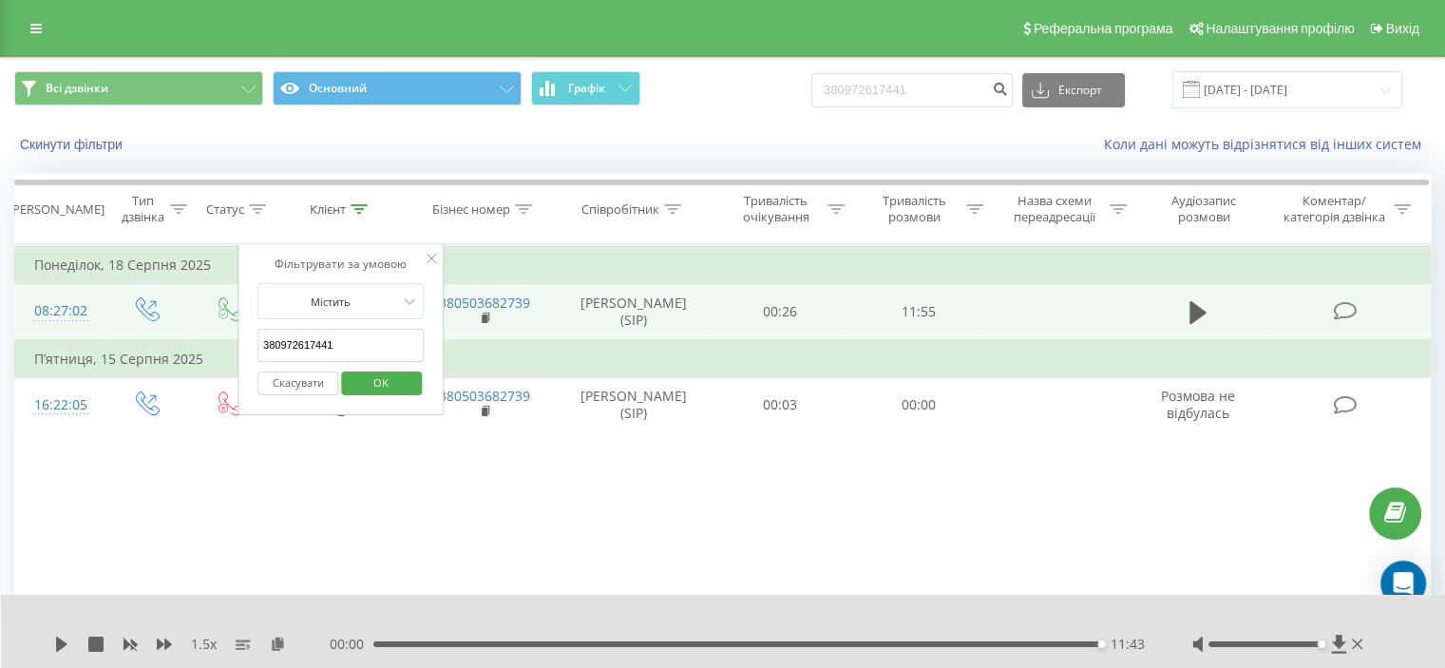
click at [326, 349] on input "380972617441" at bounding box center [340, 345] width 167 height 33
paste input "679155486"
click at [376, 383] on span "OK" at bounding box center [380, 382] width 53 height 29
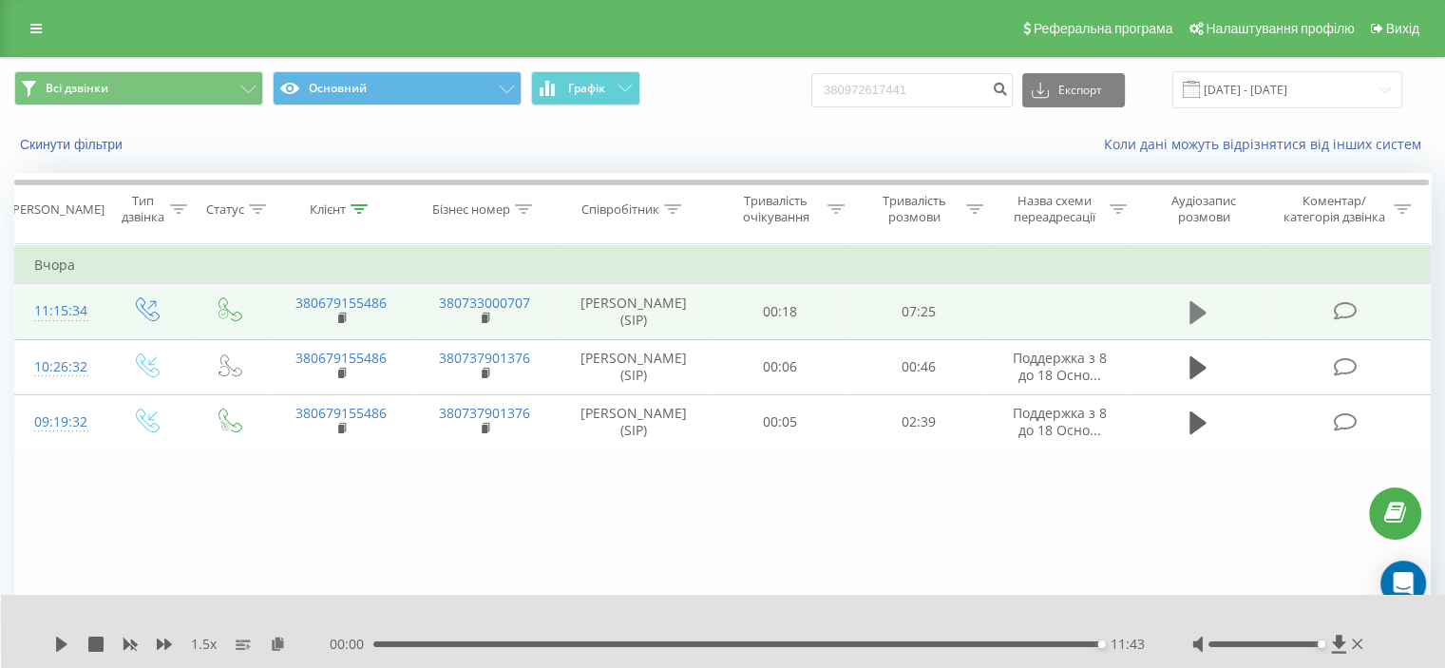
click at [1196, 324] on icon at bounding box center [1197, 312] width 17 height 23
click at [170, 647] on icon at bounding box center [164, 643] width 15 height 15
click at [768, 642] on div "03:58" at bounding box center [739, 644] width 723 height 6
click at [762, 645] on div "04:05" at bounding box center [739, 644] width 723 height 6
click at [805, 644] on div "04:20" at bounding box center [739, 644] width 723 height 6
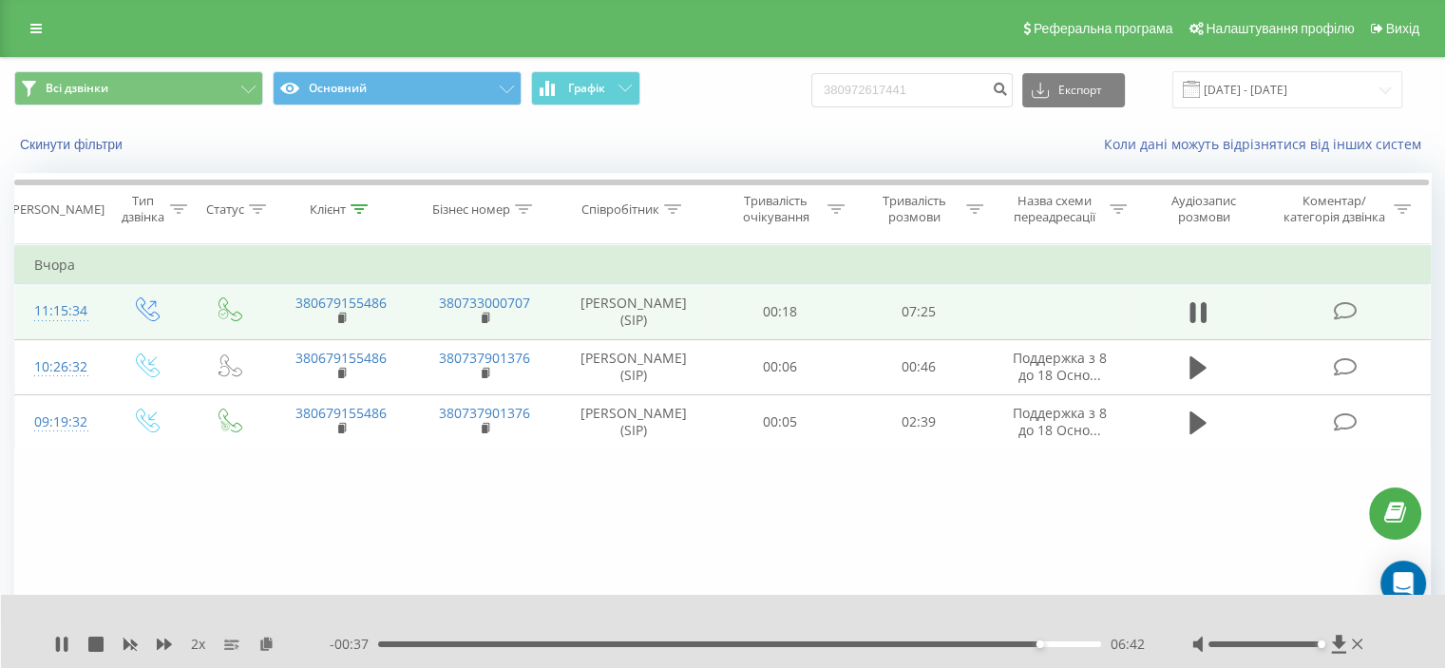
click at [1011, 645] on div "06:42" at bounding box center [739, 644] width 723 height 6
click at [1014, 642] on div "06:42" at bounding box center [739, 644] width 723 height 6
click at [133, 641] on icon at bounding box center [130, 644] width 14 height 11
click at [157, 640] on icon at bounding box center [164, 643] width 15 height 15
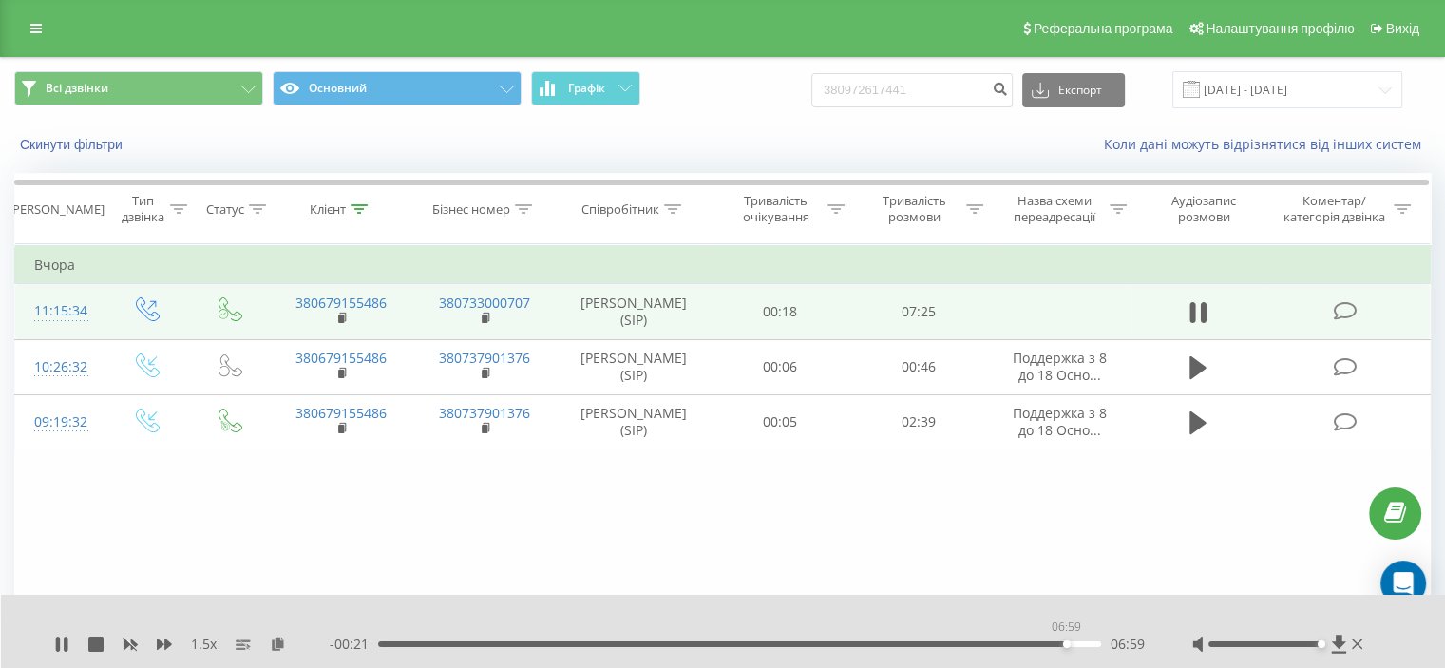
click at [1066, 644] on div "06:59" at bounding box center [739, 644] width 723 height 6
click at [361, 207] on icon at bounding box center [358, 208] width 17 height 9
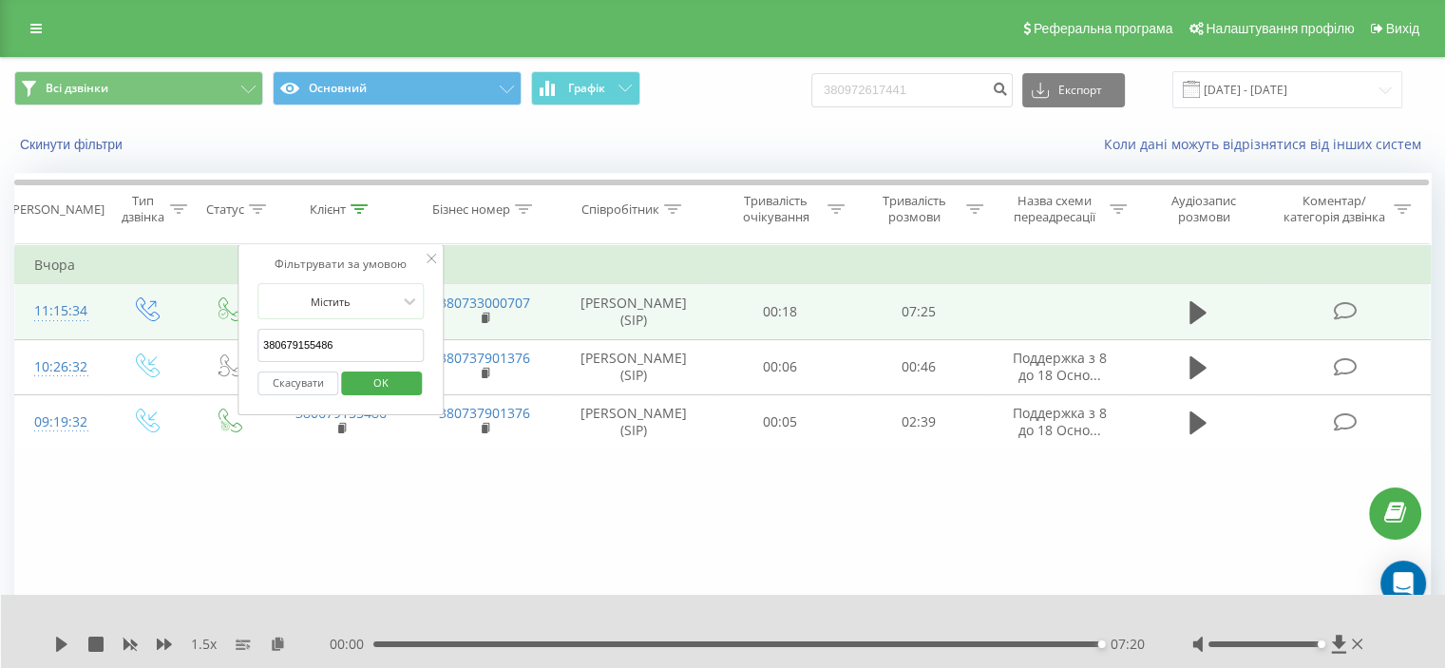
click at [323, 337] on input "380679155486" at bounding box center [340, 345] width 167 height 33
paste input "4525075"
click at [387, 381] on span "OK" at bounding box center [380, 382] width 53 height 29
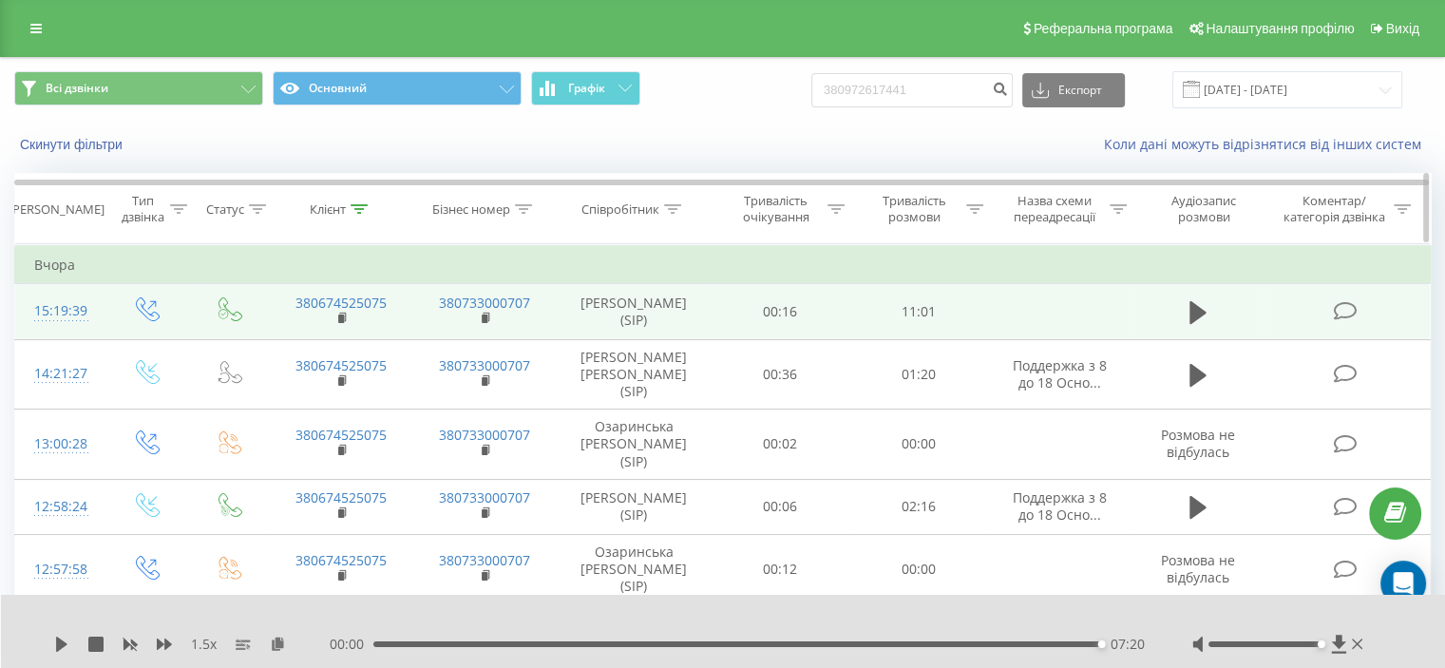
click at [361, 212] on icon at bounding box center [358, 208] width 17 height 9
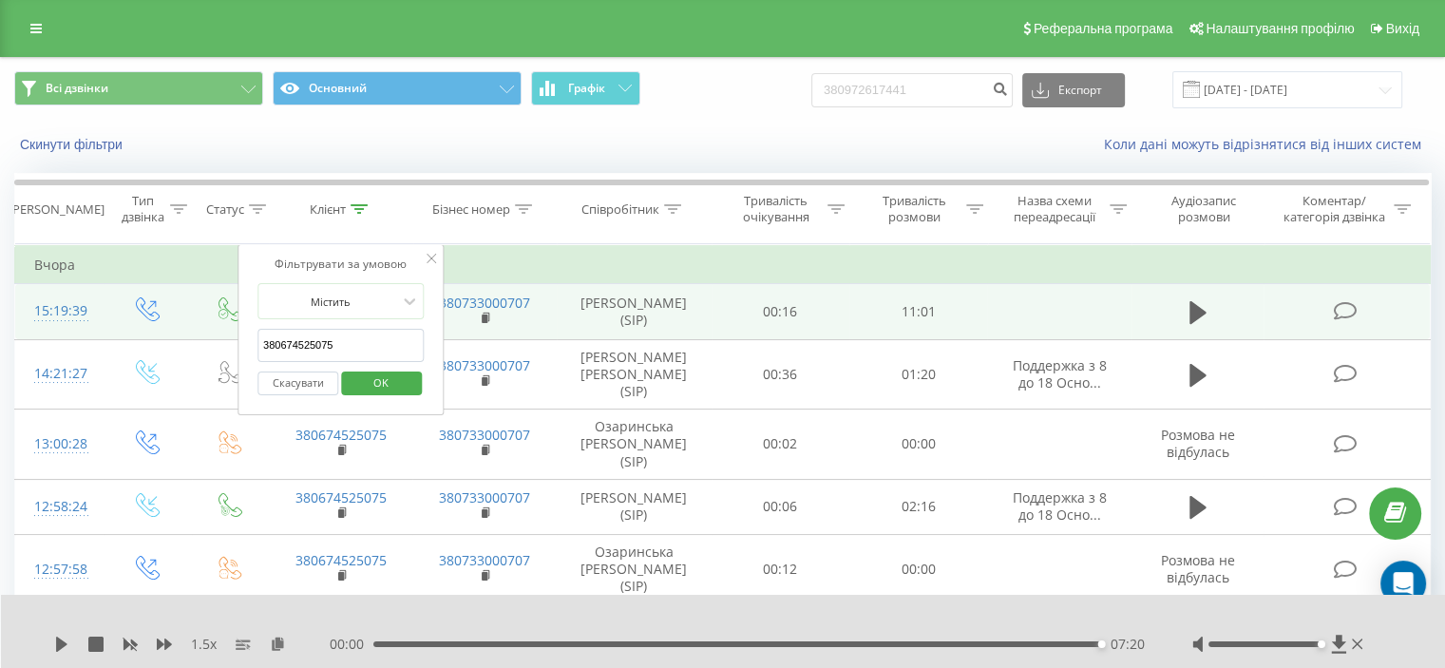
click at [328, 338] on input "380674525075" at bounding box center [340, 345] width 167 height 33
paste input "50505305"
click at [363, 378] on span "OK" at bounding box center [380, 382] width 53 height 29
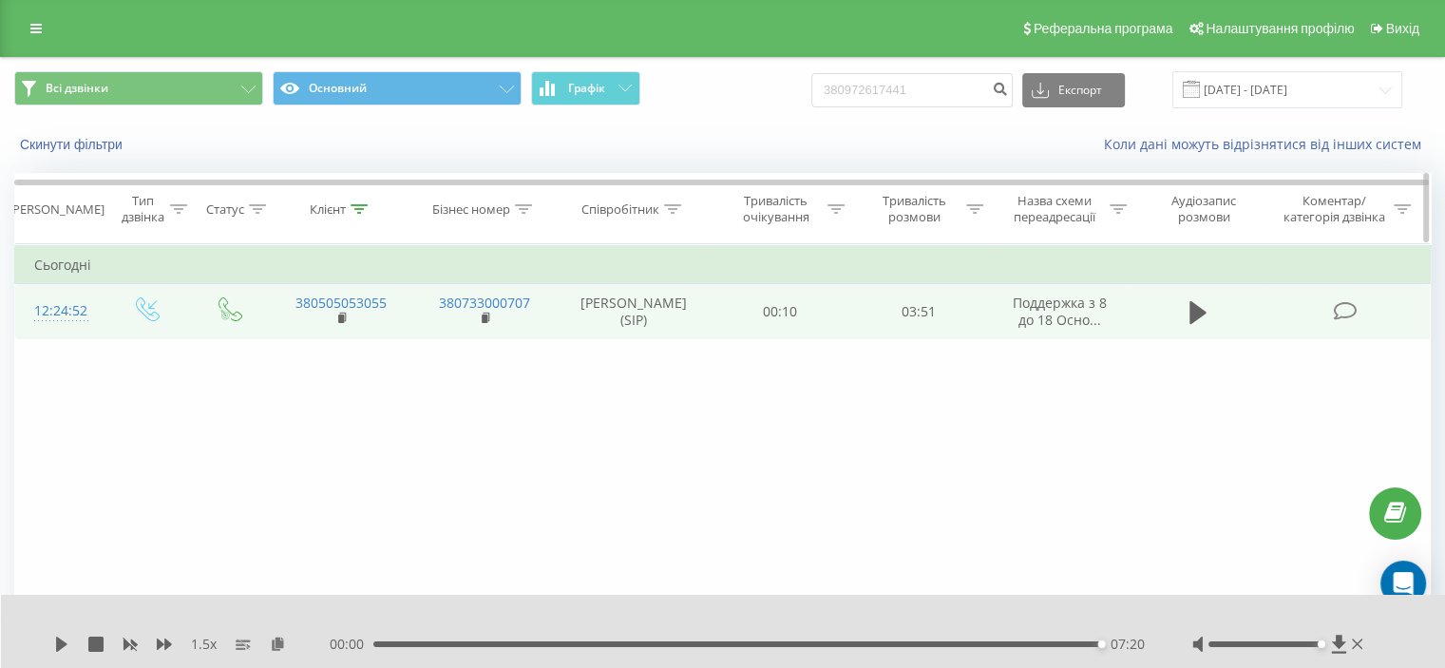
click at [363, 201] on div at bounding box center [358, 209] width 17 height 16
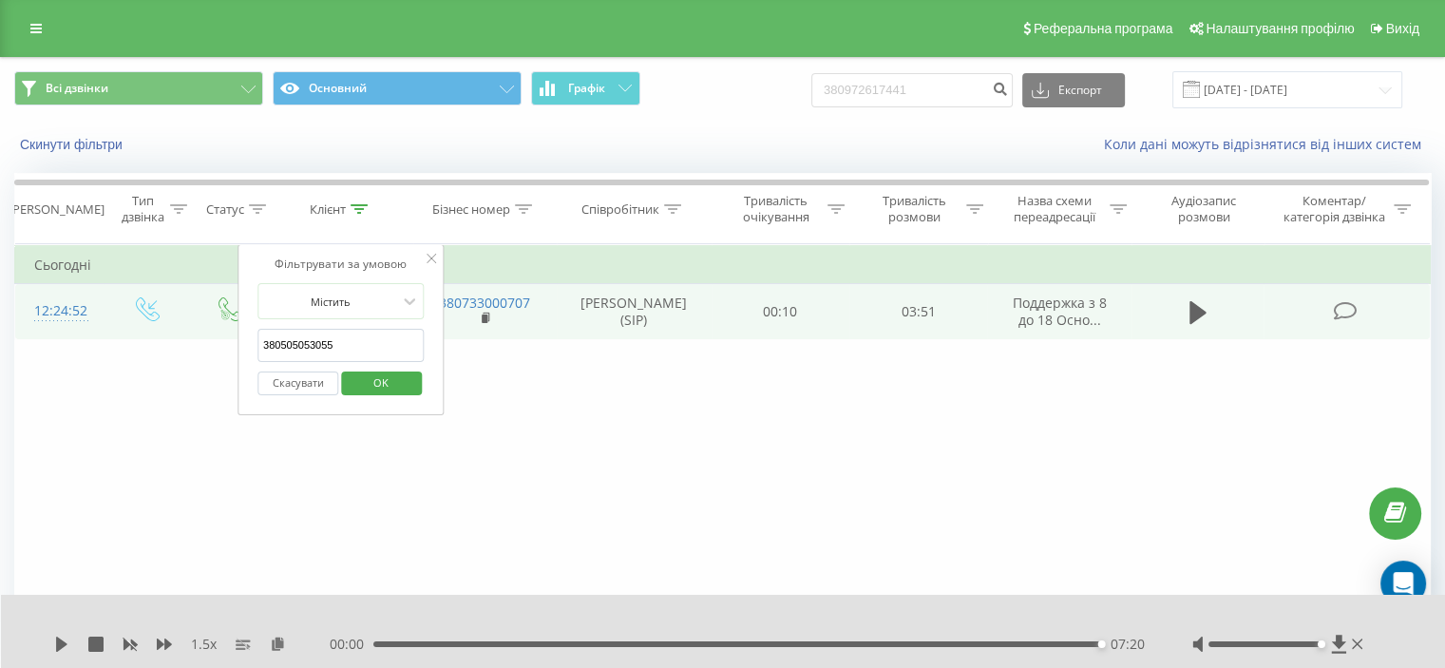
click at [323, 357] on input "380505053055" at bounding box center [340, 345] width 167 height 33
paste input "67452507"
type input "380674525075"
click at [384, 383] on span "OK" at bounding box center [380, 382] width 53 height 29
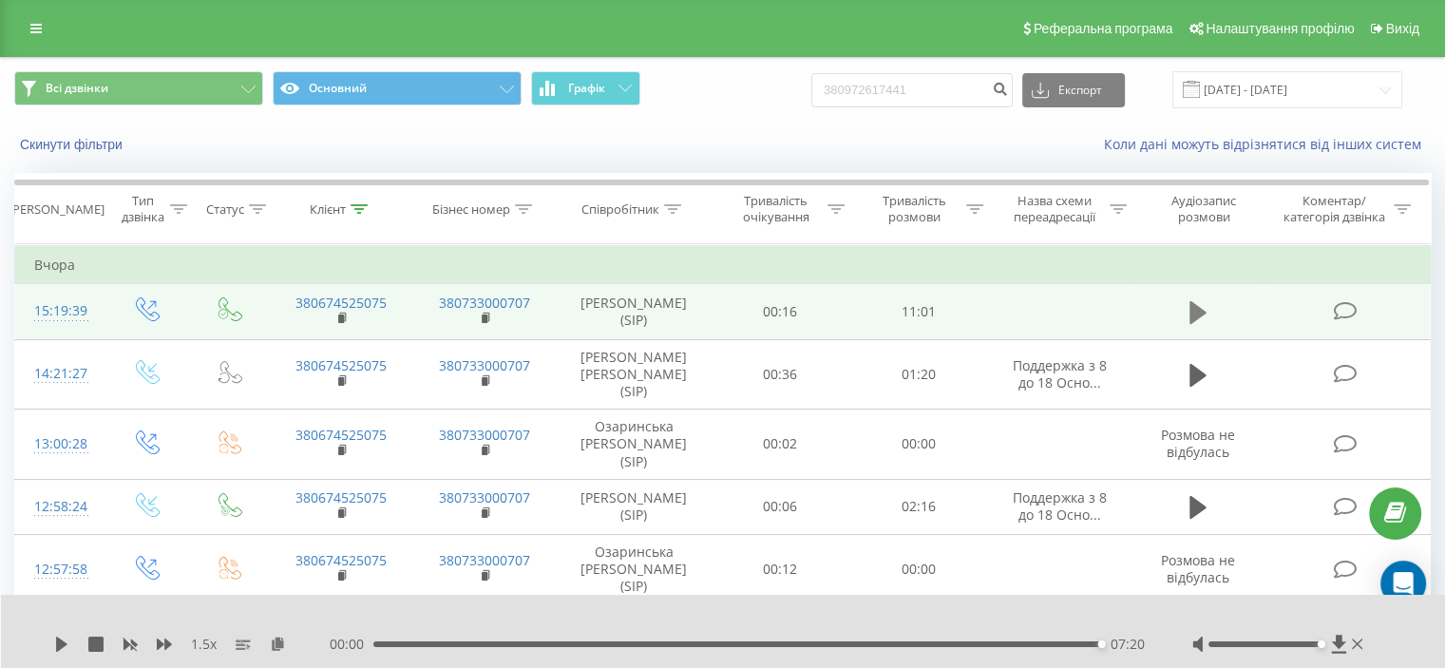
click at [1200, 317] on icon at bounding box center [1197, 312] width 17 height 23
